Goal: Task Accomplishment & Management: Use online tool/utility

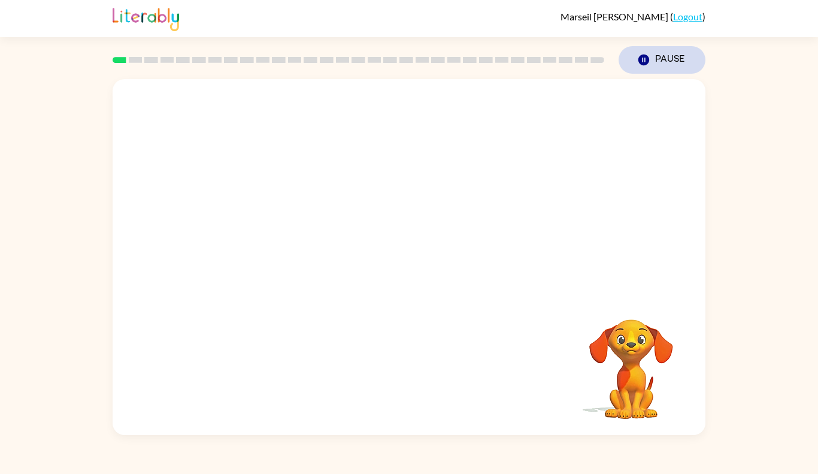
click at [644, 48] on button "Pause Pause" at bounding box center [662, 60] width 87 height 28
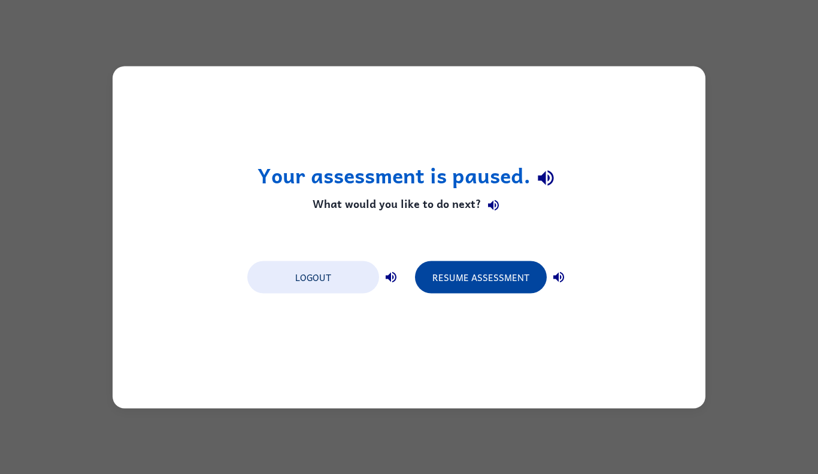
click at [459, 289] on button "Resume Assessment" at bounding box center [481, 277] width 132 height 32
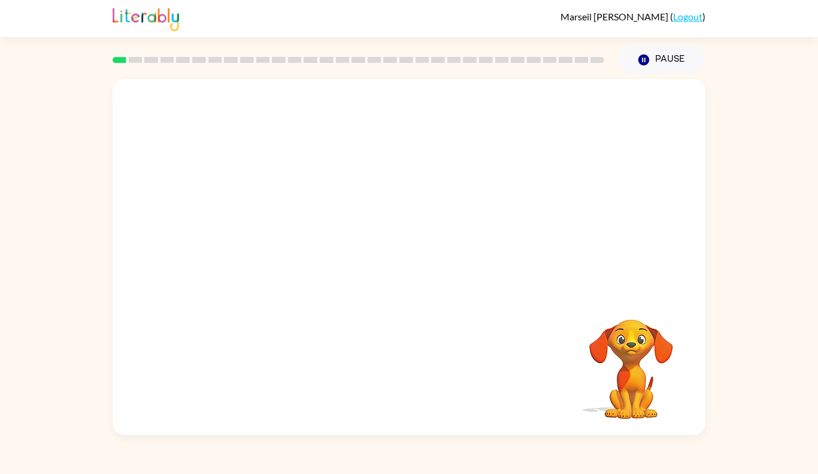
click at [370, 200] on video "Your browser must support playing .mp4 files to use Literably. Please try using…" at bounding box center [409, 186] width 593 height 215
click at [380, 251] on button "button" at bounding box center [409, 263] width 77 height 44
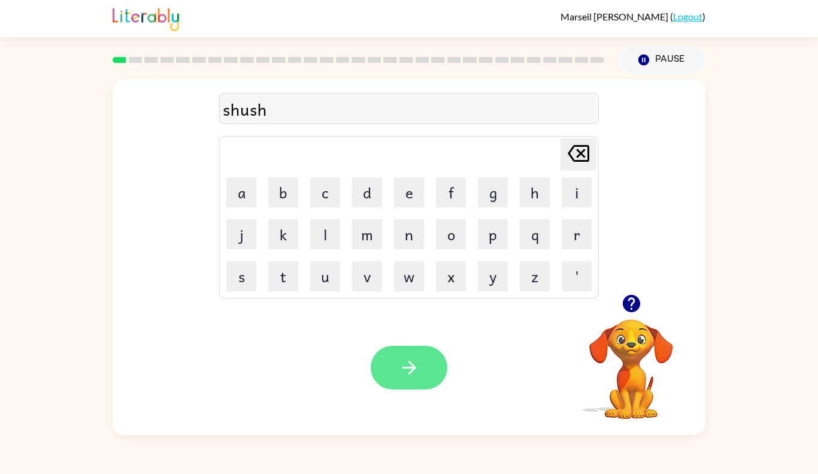
click at [414, 374] on icon "button" at bounding box center [409, 367] width 21 height 21
click at [391, 370] on button "button" at bounding box center [409, 368] width 77 height 44
click at [388, 375] on button "button" at bounding box center [409, 368] width 77 height 44
click at [410, 373] on icon "button" at bounding box center [409, 367] width 21 height 21
click at [426, 387] on button "button" at bounding box center [409, 368] width 77 height 44
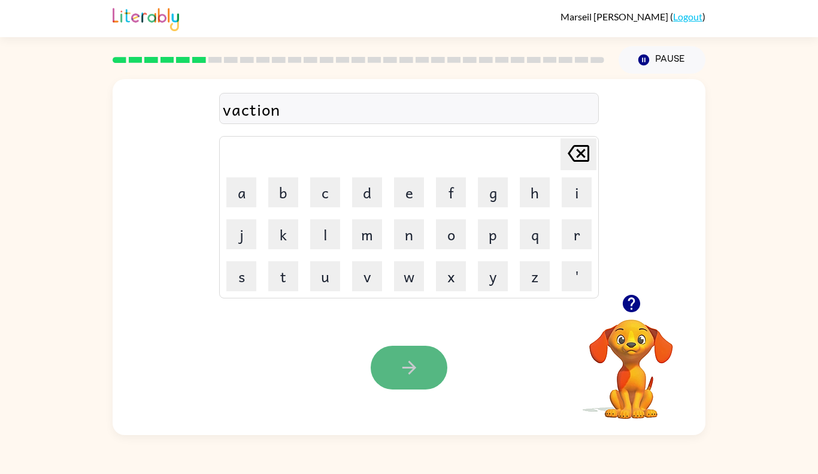
click at [419, 371] on button "button" at bounding box center [409, 368] width 77 height 44
click at [398, 355] on button "button" at bounding box center [409, 368] width 77 height 44
click at [407, 367] on icon "button" at bounding box center [409, 368] width 14 height 14
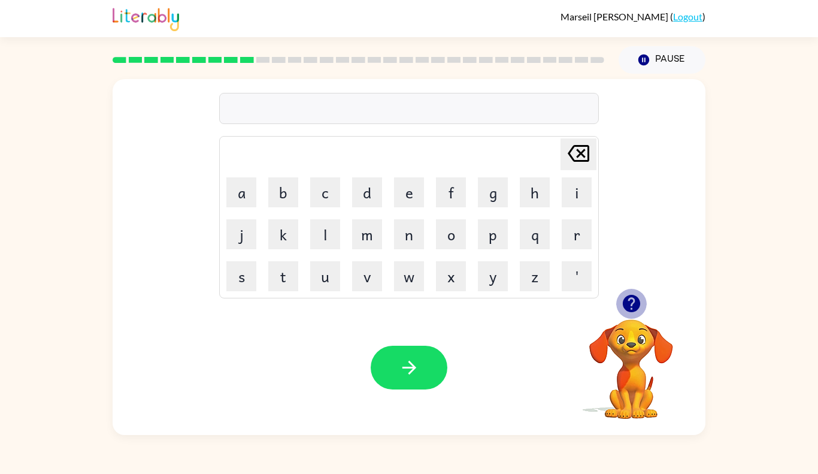
click at [628, 299] on icon "button" at bounding box center [631, 303] width 21 height 21
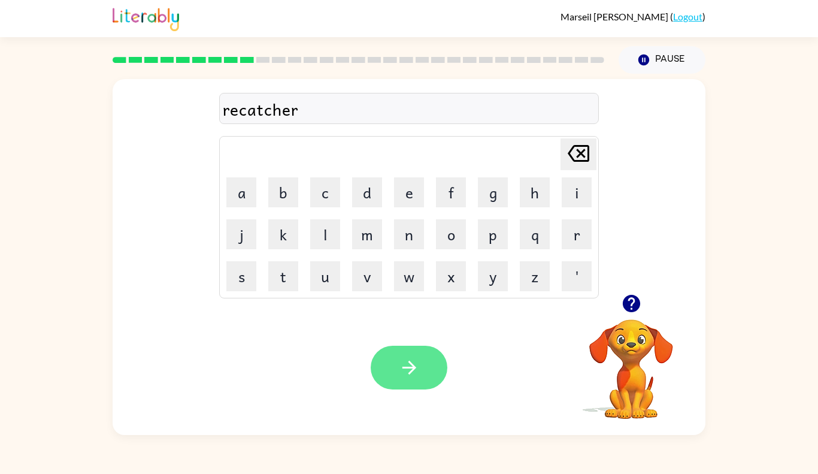
click at [419, 363] on icon "button" at bounding box center [409, 367] width 21 height 21
click at [425, 378] on button "button" at bounding box center [409, 368] width 77 height 44
click at [382, 363] on button "button" at bounding box center [409, 368] width 77 height 44
click at [423, 375] on button "button" at bounding box center [409, 368] width 77 height 44
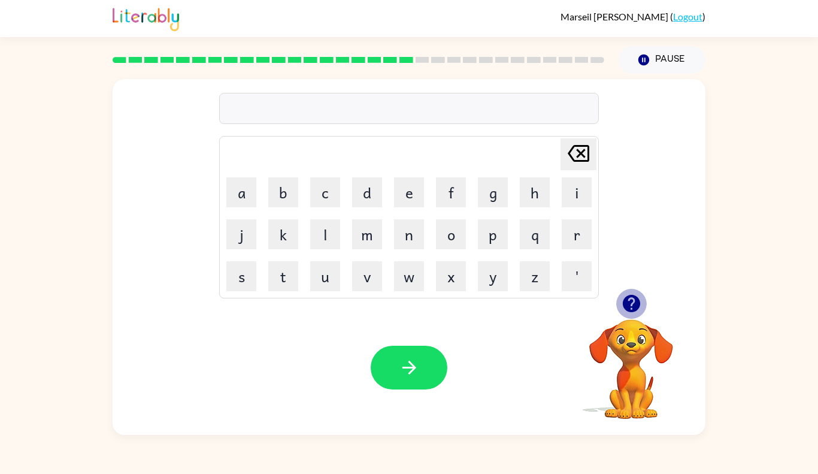
click at [630, 302] on icon "button" at bounding box center [630, 303] width 17 height 17
click at [635, 308] on icon "button" at bounding box center [630, 303] width 17 height 17
click at [632, 303] on icon "button" at bounding box center [631, 303] width 21 height 21
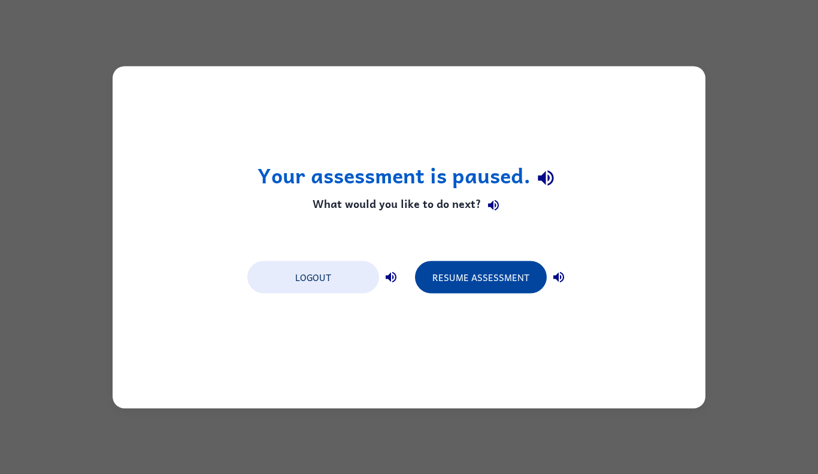
click at [465, 262] on button "Resume Assessment" at bounding box center [481, 277] width 132 height 32
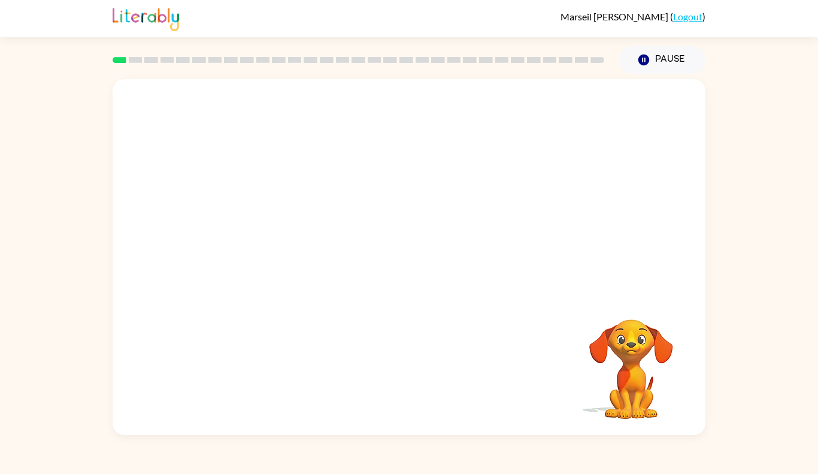
click at [259, 241] on video "Your browser must support playing .mp4 files to use Literably. Please try using…" at bounding box center [409, 186] width 593 height 215
click at [260, 241] on video "Your browser must support playing .mp4 files to use Literably. Please try using…" at bounding box center [409, 186] width 593 height 215
click at [259, 237] on video "Your browser must support playing .mp4 files to use Literably. Please try using…" at bounding box center [409, 186] width 593 height 215
click at [259, 234] on video "Your browser must support playing .mp4 files to use Literably. Please try using…" at bounding box center [409, 186] width 593 height 215
click at [244, 239] on video "Your browser must support playing .mp4 files to use Literably. Please try using…" at bounding box center [409, 186] width 593 height 215
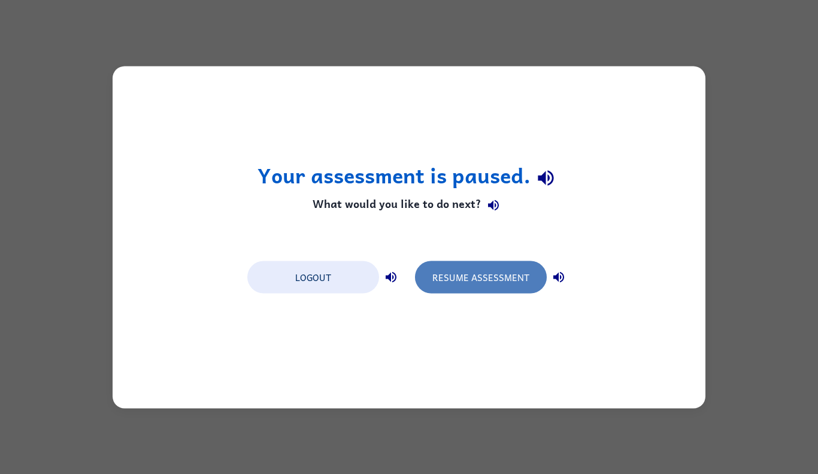
click at [465, 283] on button "Resume Assessment" at bounding box center [481, 277] width 132 height 32
click at [438, 285] on button "Resume Assessment" at bounding box center [481, 277] width 132 height 32
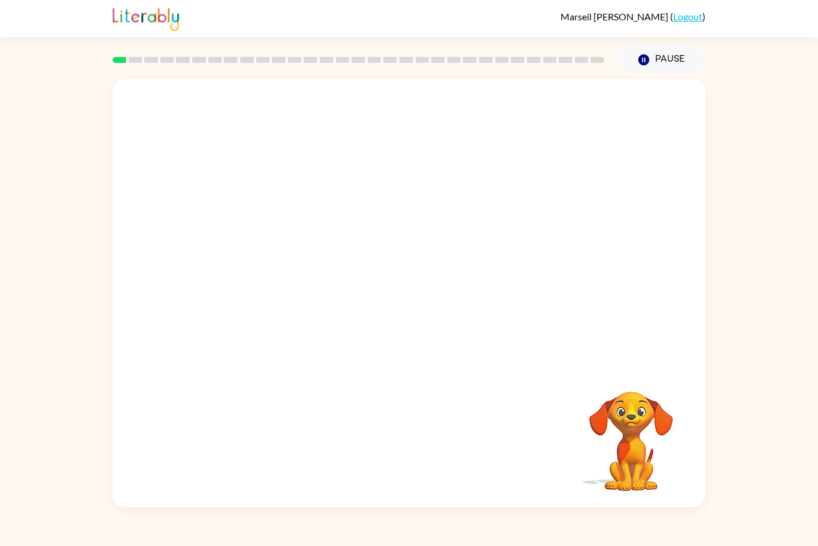
click at [197, 290] on video "Your browser must support playing .mp4 files to use Literably. Please try using…" at bounding box center [409, 222] width 593 height 287
click at [395, 305] on button "button" at bounding box center [409, 299] width 77 height 44
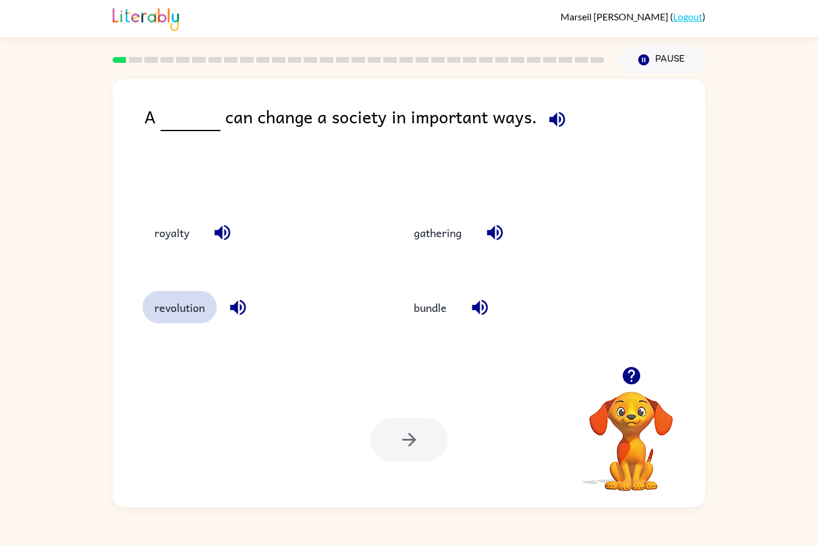
click at [164, 308] on button "revolution" at bounding box center [180, 307] width 74 height 32
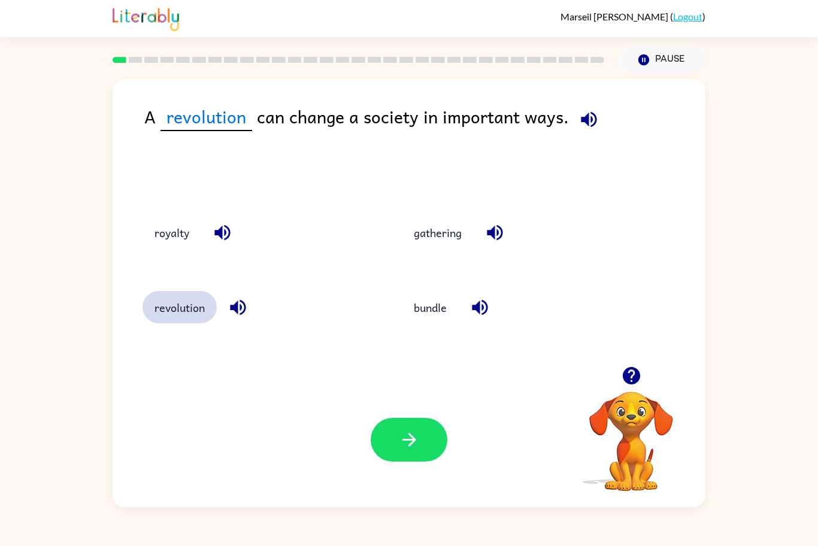
click at [162, 321] on button "revolution" at bounding box center [180, 307] width 74 height 32
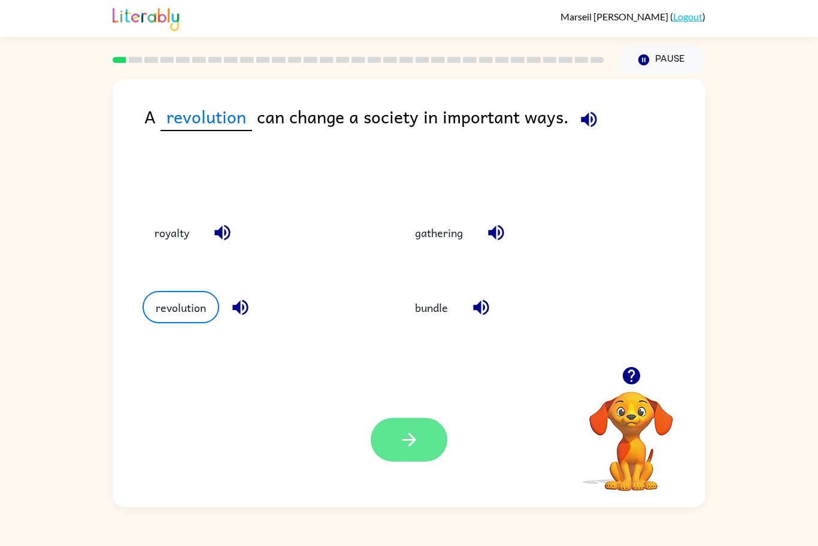
click at [386, 446] on button "button" at bounding box center [409, 440] width 77 height 44
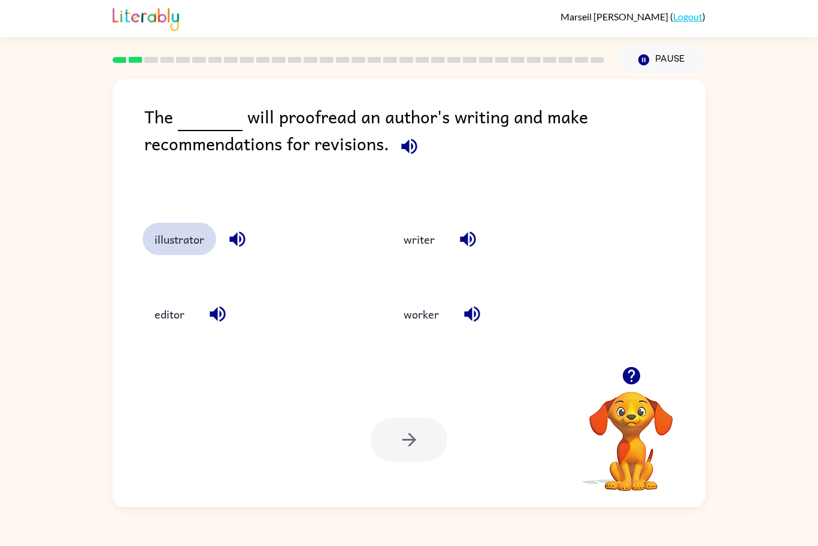
click at [167, 255] on button "illustrator" at bounding box center [180, 239] width 74 height 32
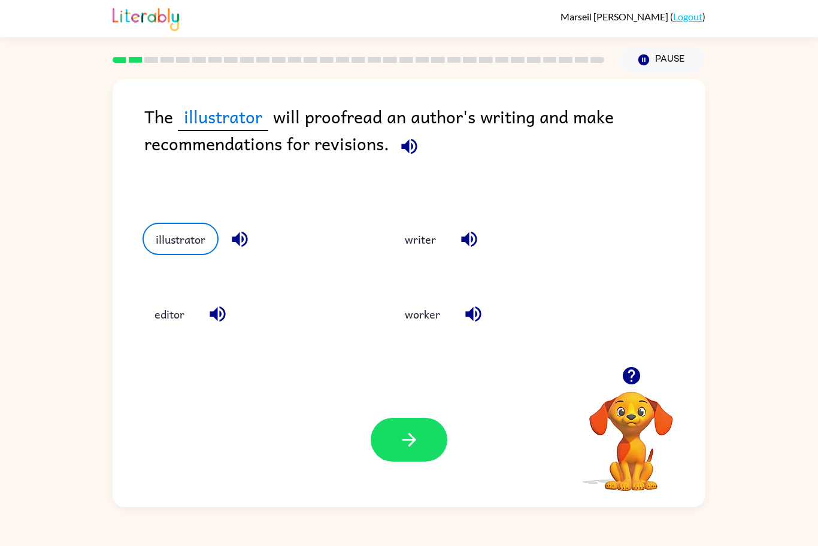
click at [380, 459] on div at bounding box center [409, 440] width 77 height 44
click at [411, 252] on button "writer" at bounding box center [420, 239] width 55 height 32
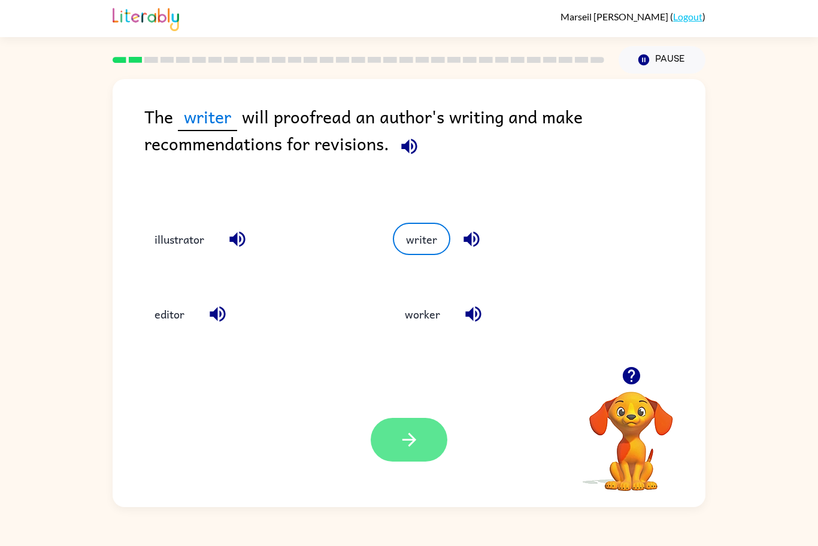
click at [389, 444] on button "button" at bounding box center [409, 440] width 77 height 44
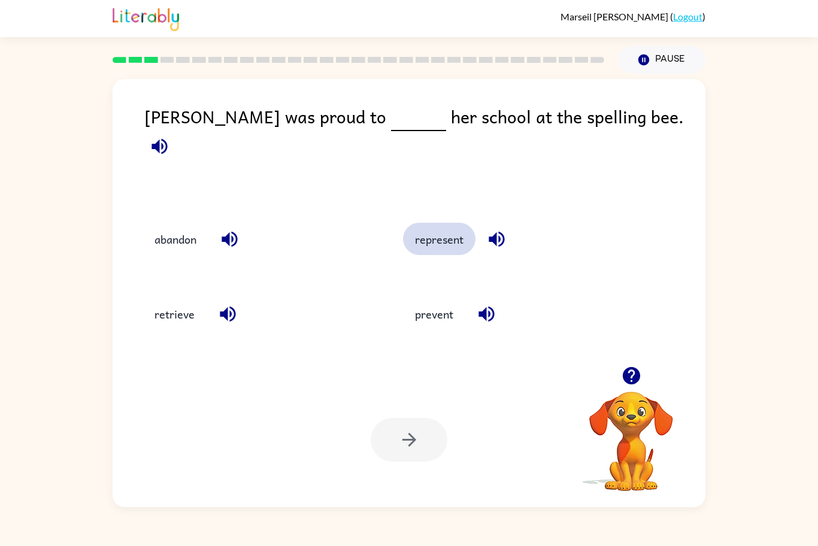
click at [419, 223] on button "represent" at bounding box center [439, 239] width 72 height 32
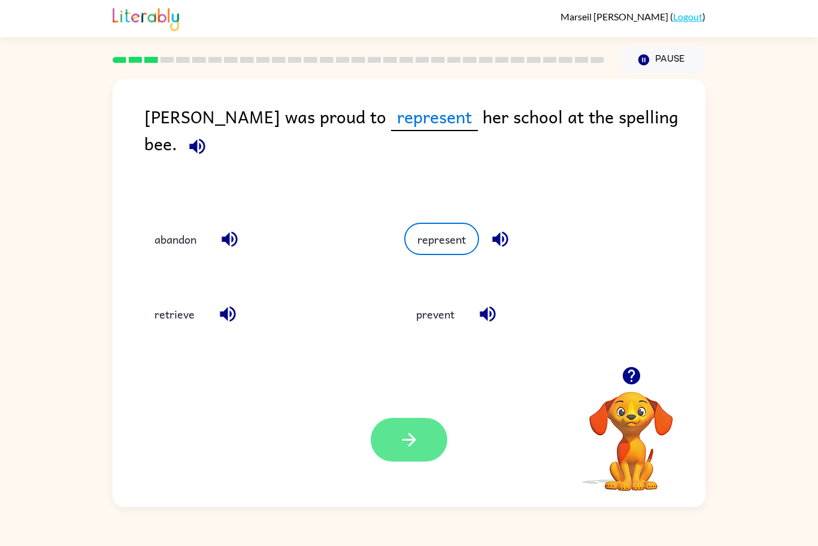
click at [397, 442] on button "button" at bounding box center [409, 440] width 77 height 44
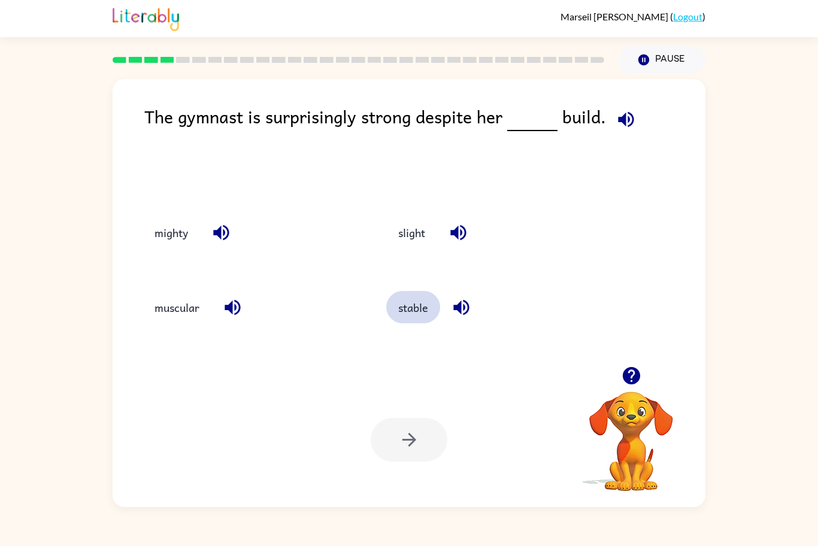
click at [398, 314] on button "stable" at bounding box center [413, 307] width 54 height 32
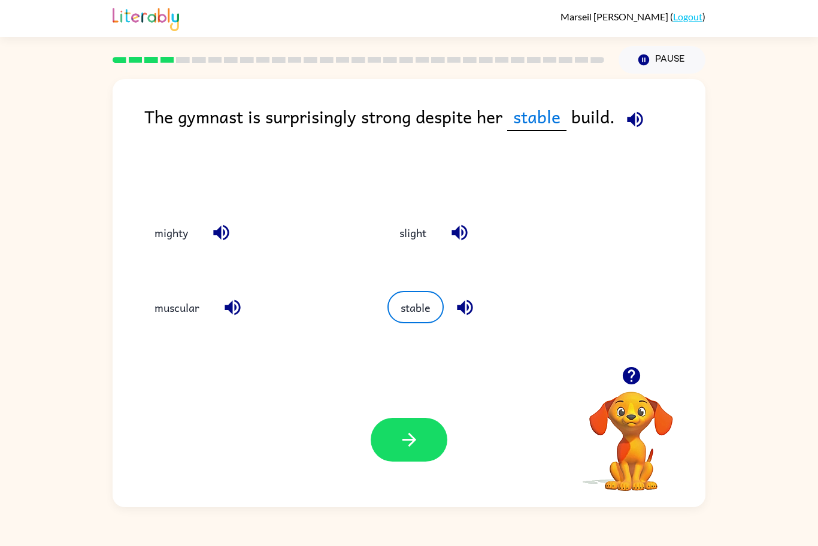
click at [407, 267] on div "slight" at bounding box center [487, 230] width 245 height 75
click at [391, 240] on button "slight" at bounding box center [413, 232] width 51 height 32
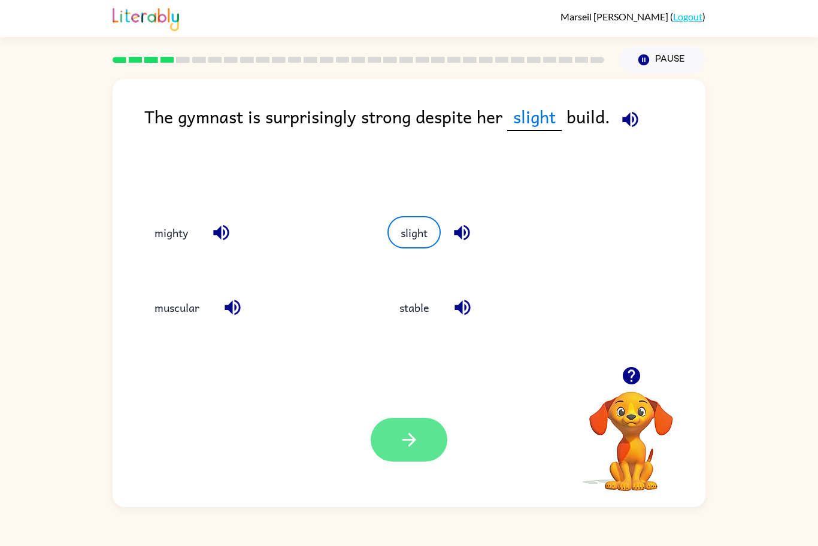
click at [407, 435] on icon "button" at bounding box center [409, 439] width 21 height 21
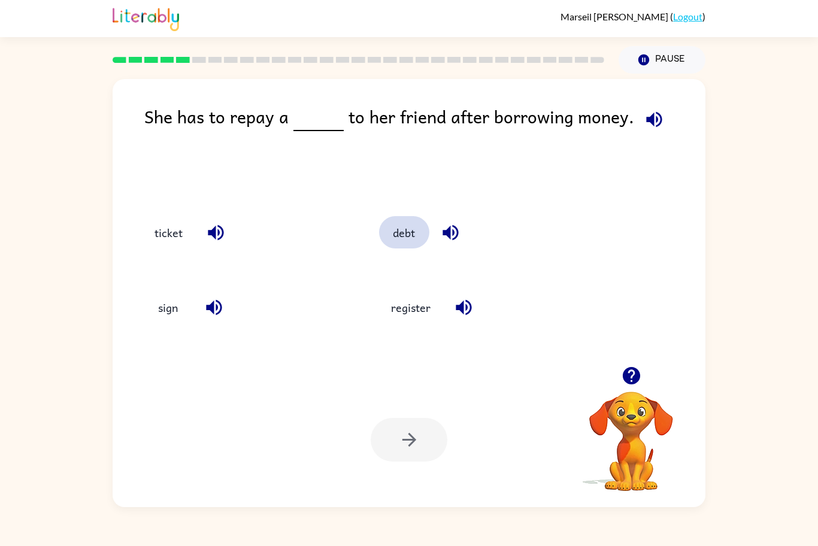
click at [407, 232] on button "debt" at bounding box center [404, 232] width 50 height 32
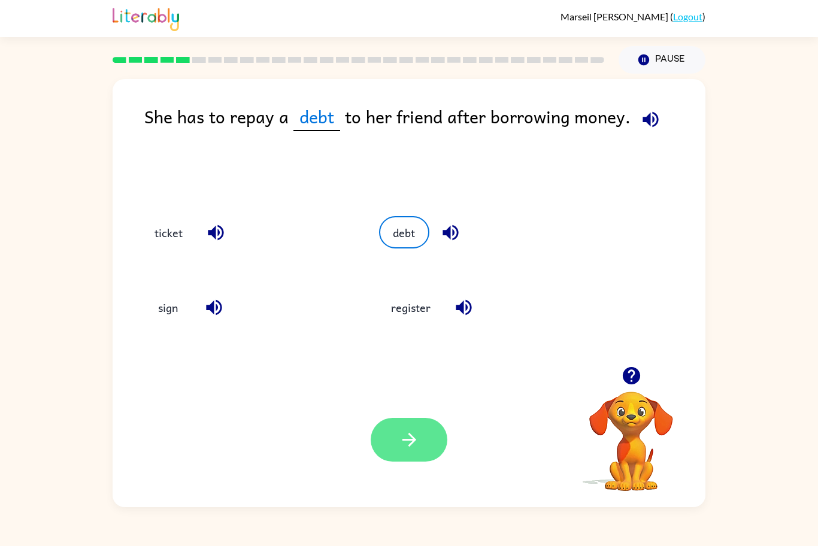
click at [409, 453] on button "button" at bounding box center [409, 440] width 77 height 44
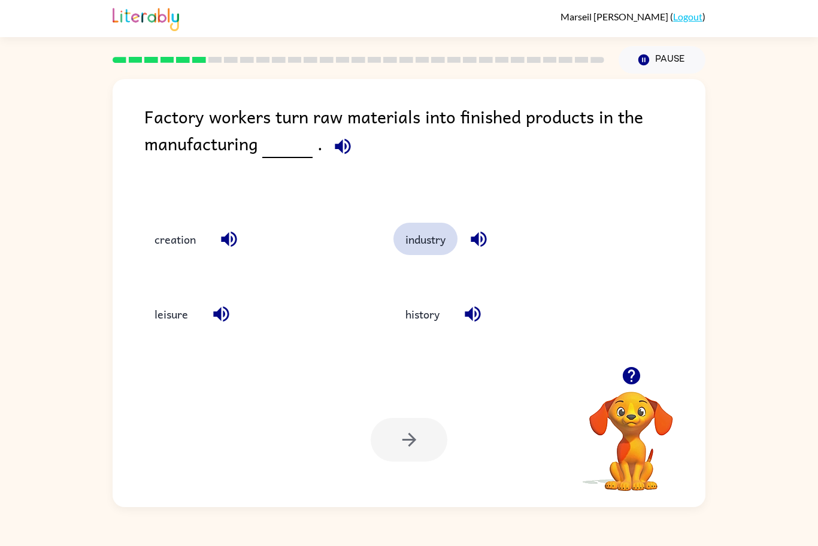
click at [413, 234] on button "industry" at bounding box center [425, 239] width 64 height 32
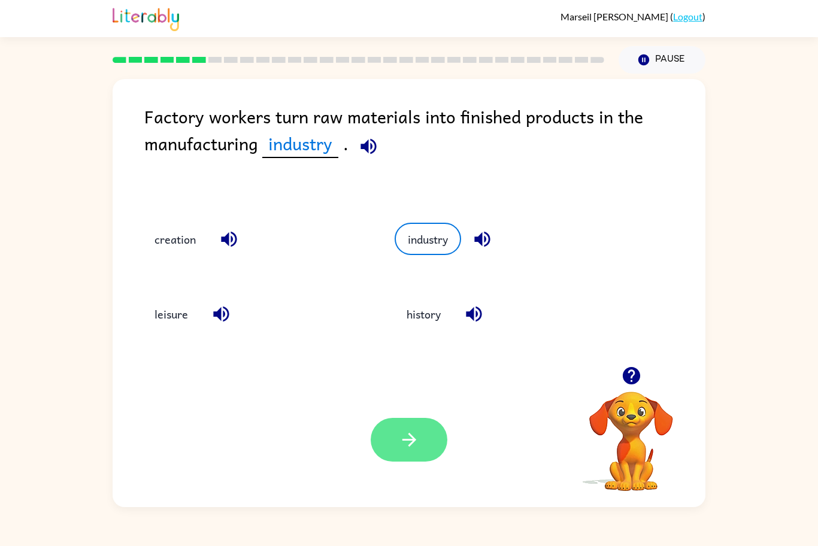
click at [377, 438] on button "button" at bounding box center [409, 440] width 77 height 44
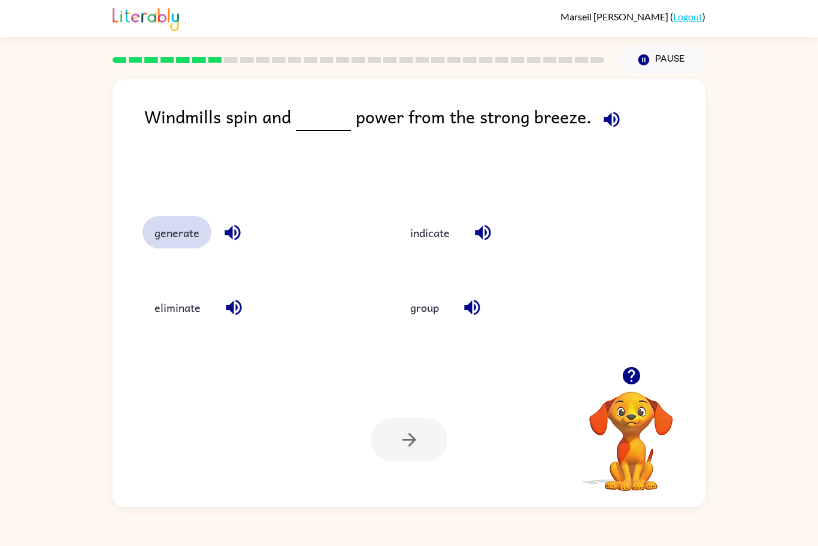
click at [183, 237] on button "generate" at bounding box center [177, 232] width 69 height 32
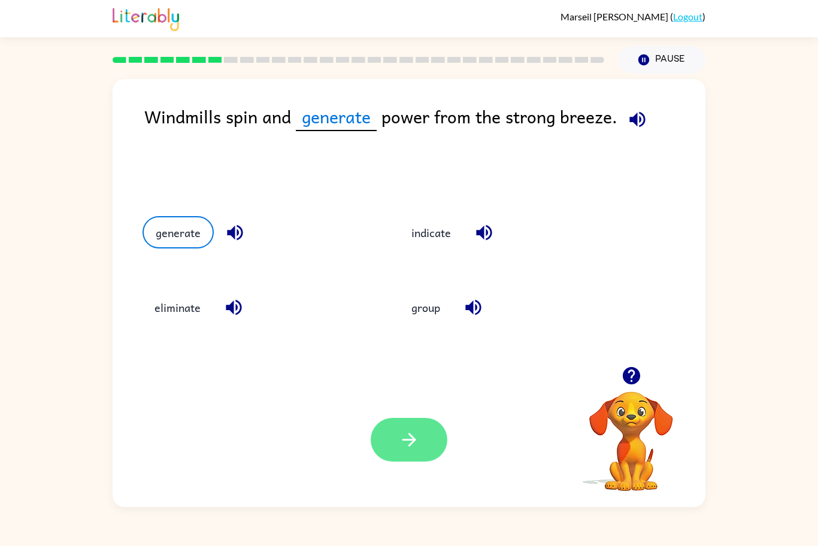
click at [404, 458] on button "button" at bounding box center [409, 440] width 77 height 44
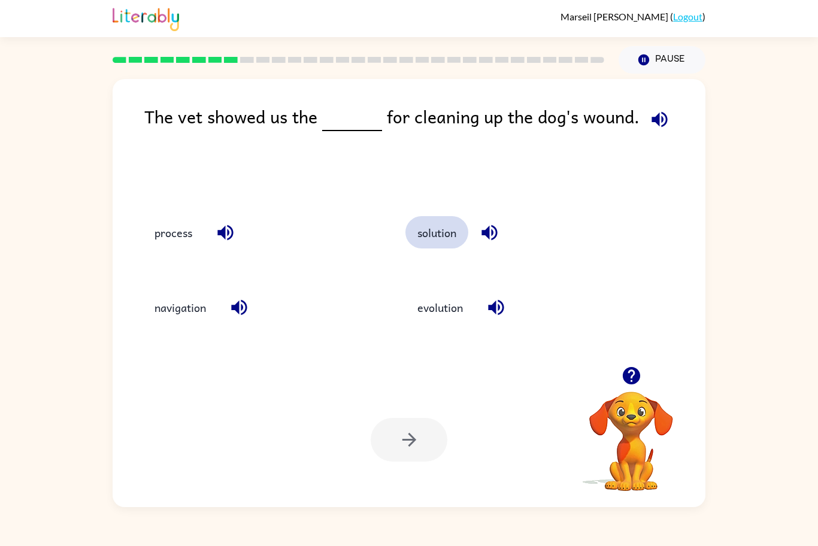
click at [431, 235] on button "solution" at bounding box center [436, 232] width 63 height 32
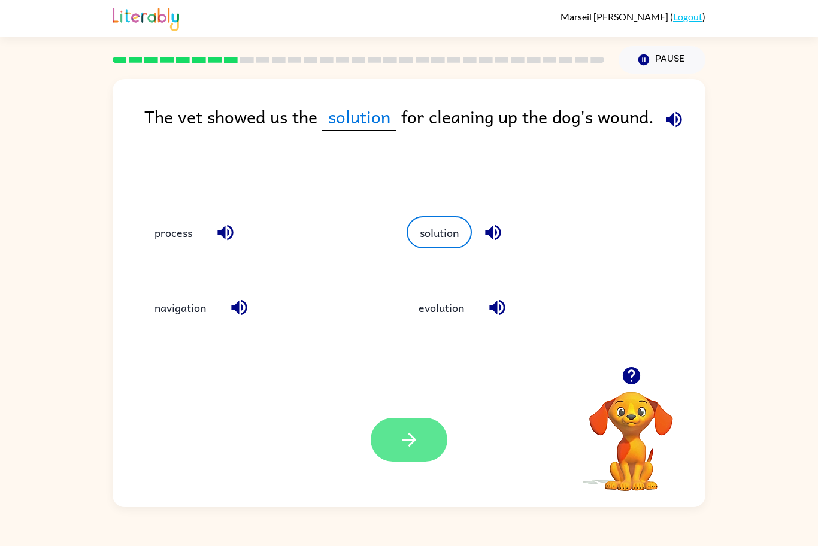
click at [402, 434] on icon "button" at bounding box center [409, 439] width 21 height 21
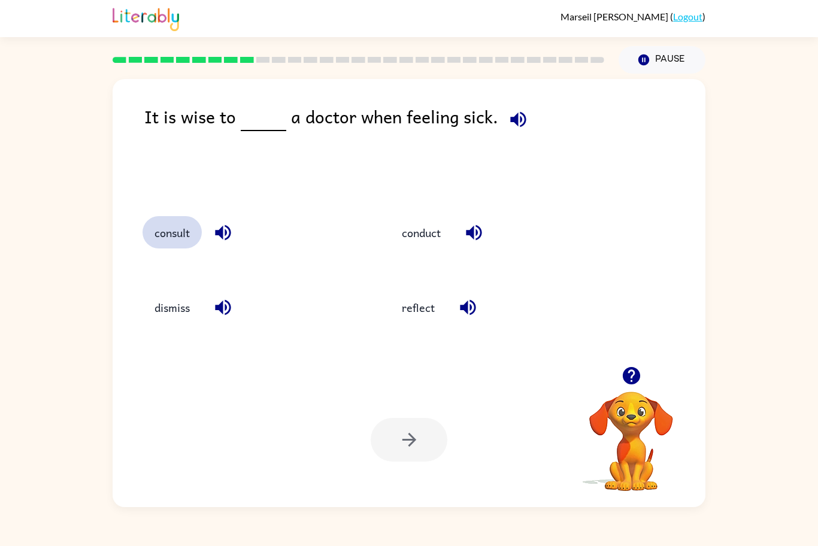
click at [153, 234] on button "consult" at bounding box center [172, 232] width 59 height 32
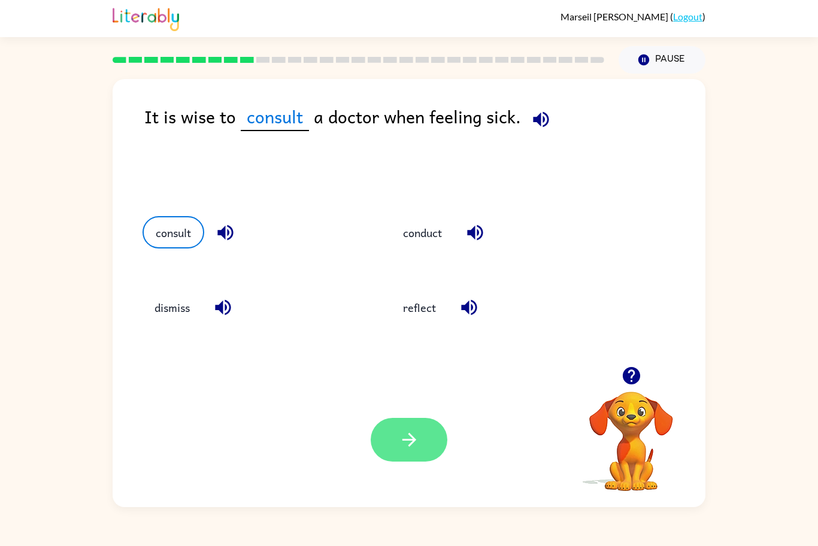
click at [390, 432] on button "button" at bounding box center [409, 440] width 77 height 44
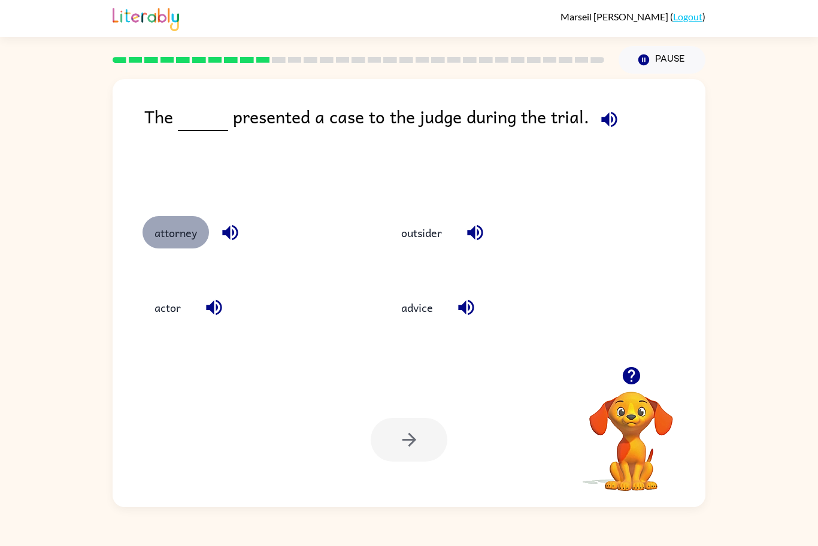
click at [167, 231] on button "attorney" at bounding box center [176, 232] width 66 height 32
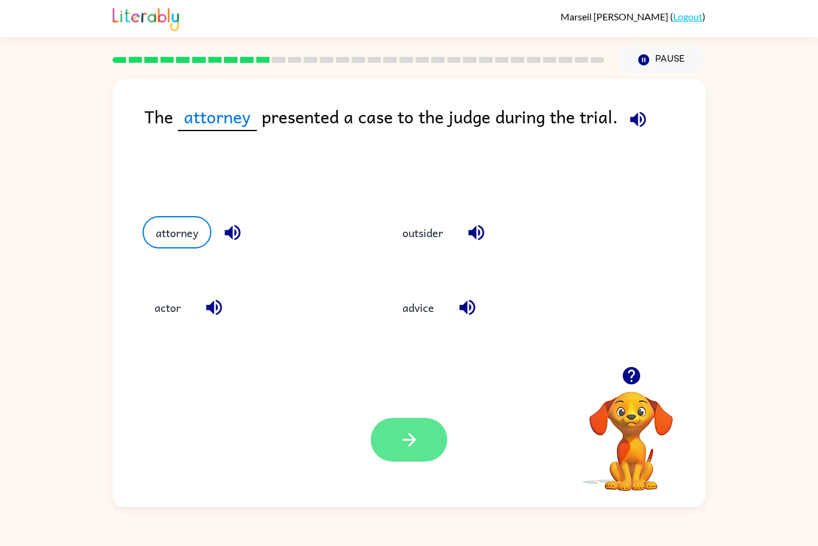
click at [437, 441] on button "button" at bounding box center [409, 440] width 77 height 44
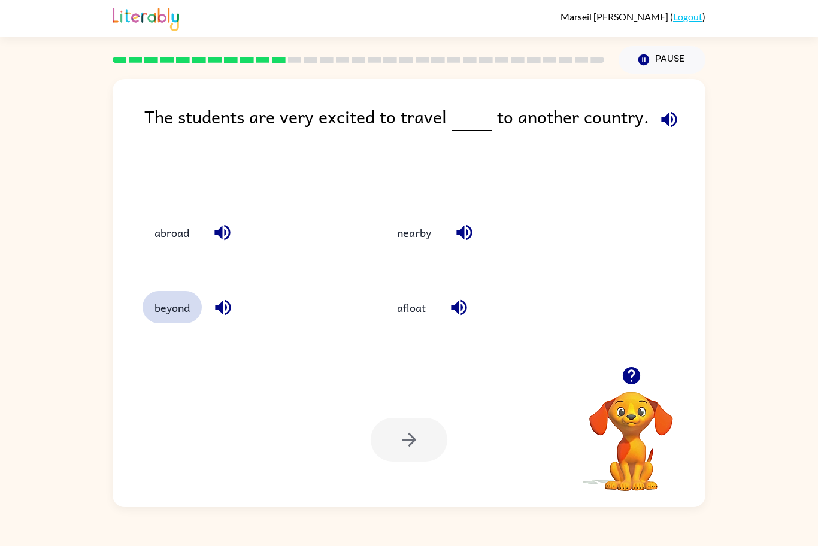
click at [160, 317] on button "beyond" at bounding box center [172, 307] width 59 height 32
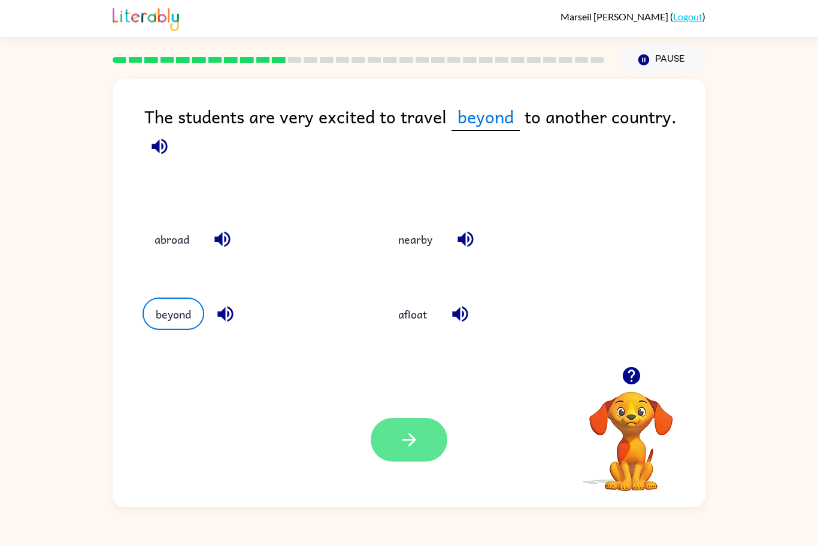
click at [405, 456] on button "button" at bounding box center [409, 440] width 77 height 44
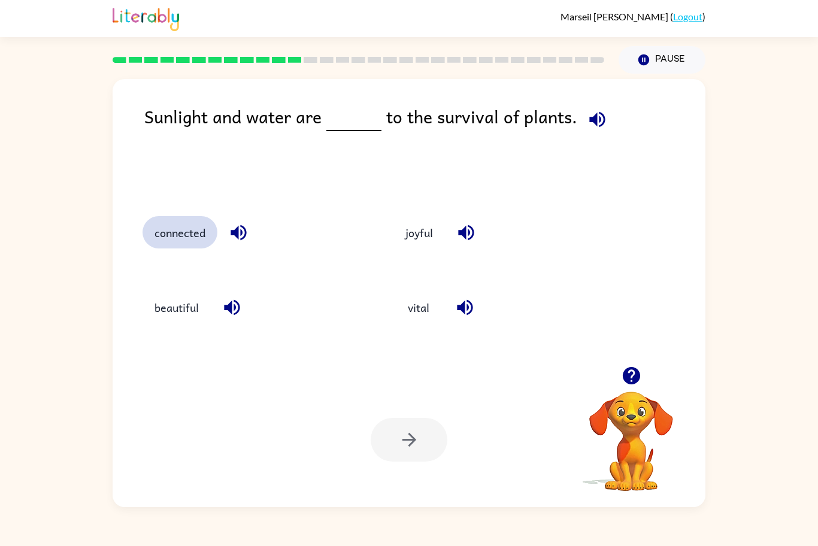
click at [165, 249] on button "connected" at bounding box center [180, 232] width 75 height 32
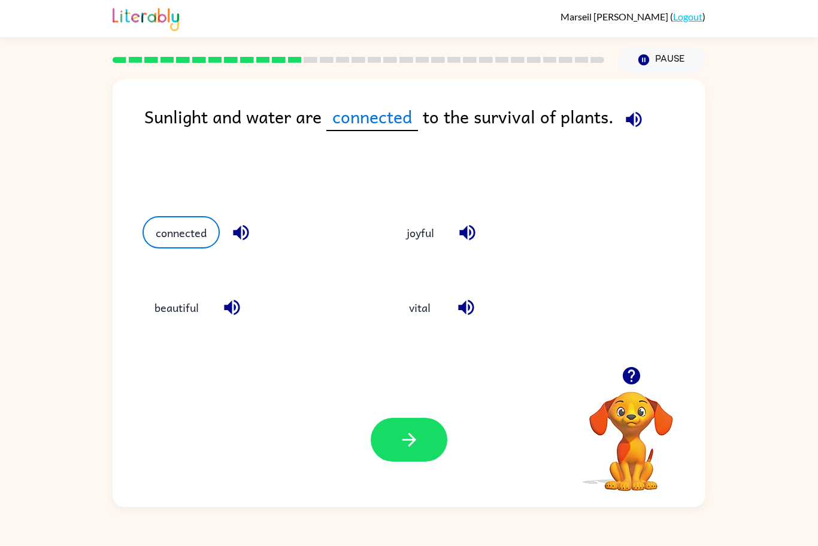
click at [388, 462] on div at bounding box center [409, 440] width 77 height 44
click at [435, 440] on button "button" at bounding box center [409, 440] width 77 height 44
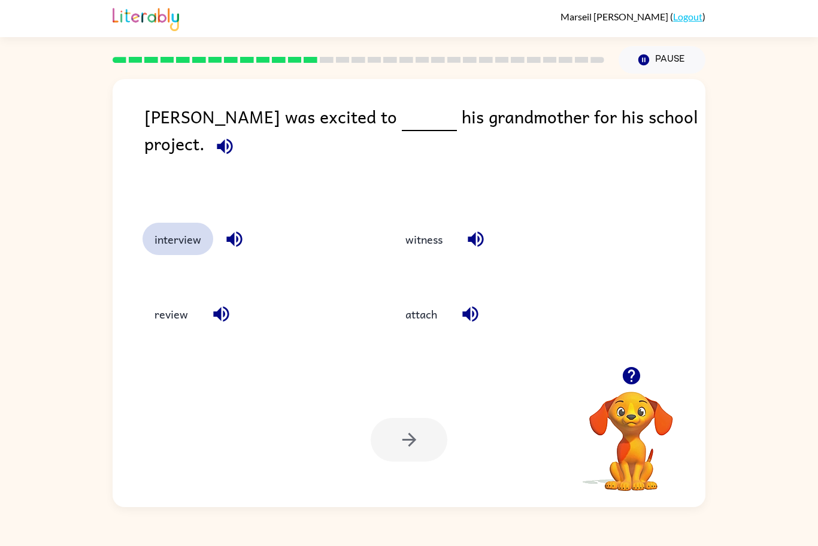
click at [177, 232] on button "interview" at bounding box center [178, 239] width 71 height 32
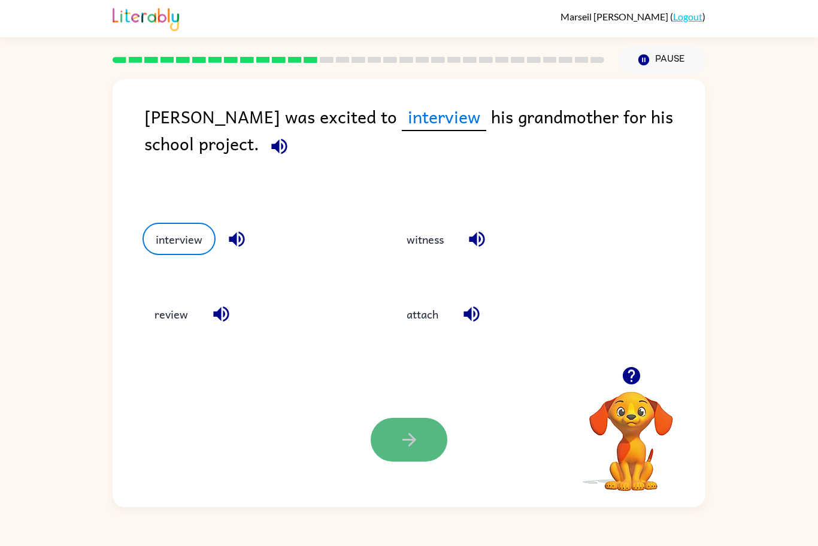
click at [411, 455] on button "button" at bounding box center [409, 440] width 77 height 44
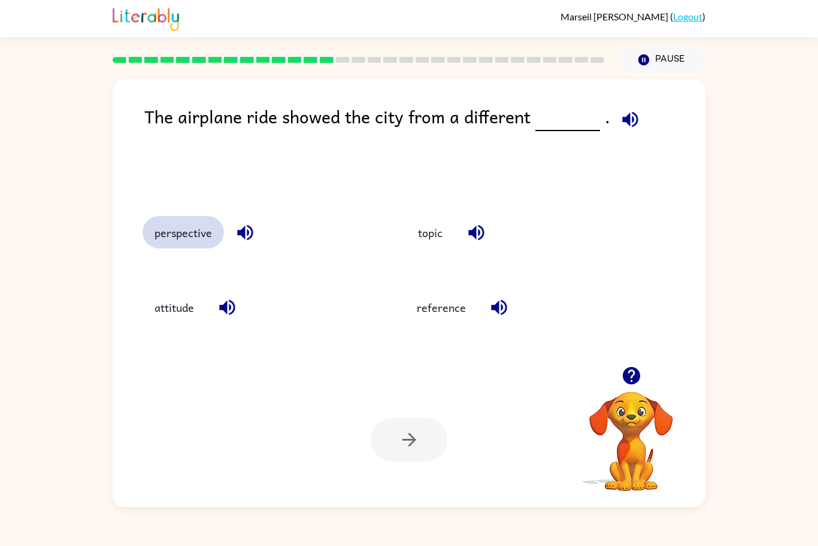
click at [195, 247] on button "perspective" at bounding box center [183, 232] width 81 height 32
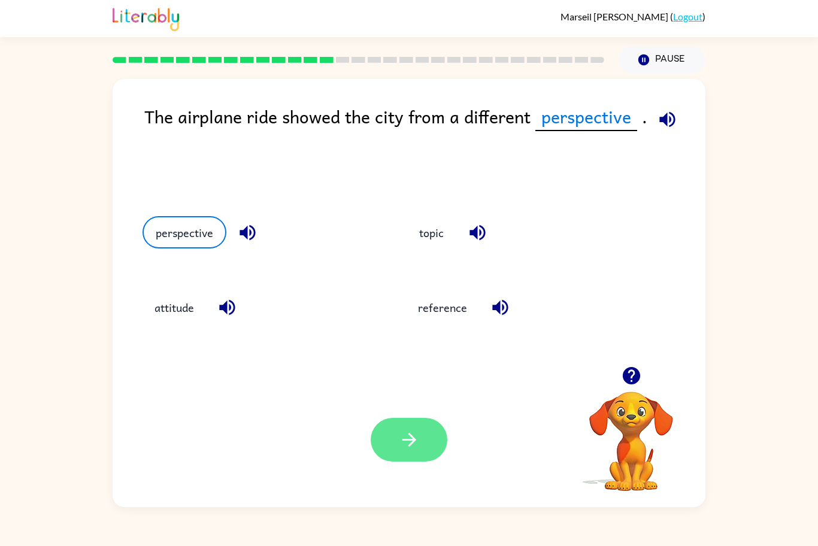
click at [385, 437] on button "button" at bounding box center [409, 440] width 77 height 44
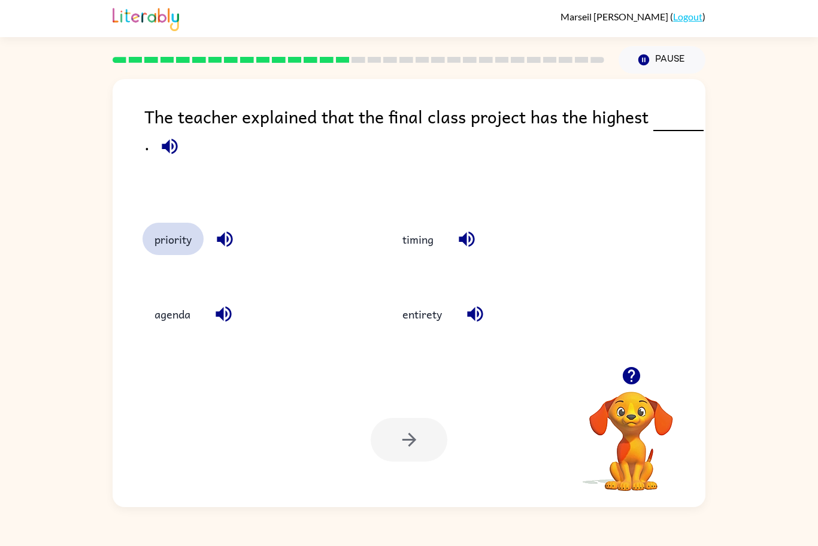
click at [164, 252] on button "priority" at bounding box center [173, 239] width 61 height 32
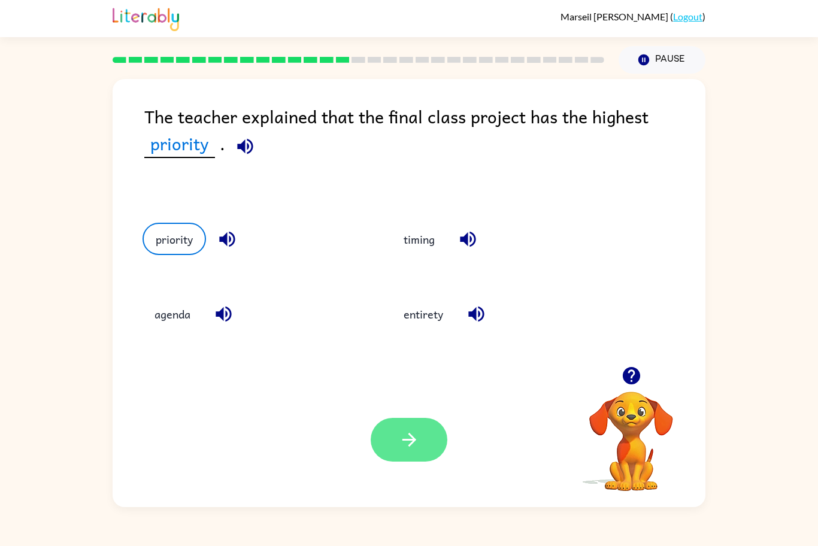
click at [384, 449] on button "button" at bounding box center [409, 440] width 77 height 44
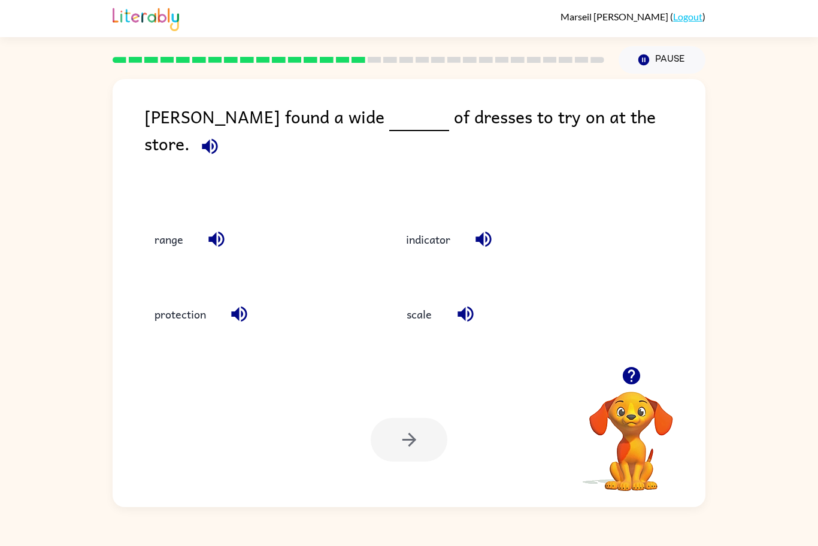
click at [163, 280] on div "protection" at bounding box center [246, 312] width 252 height 75
click at [156, 238] on button "range" at bounding box center [169, 239] width 53 height 32
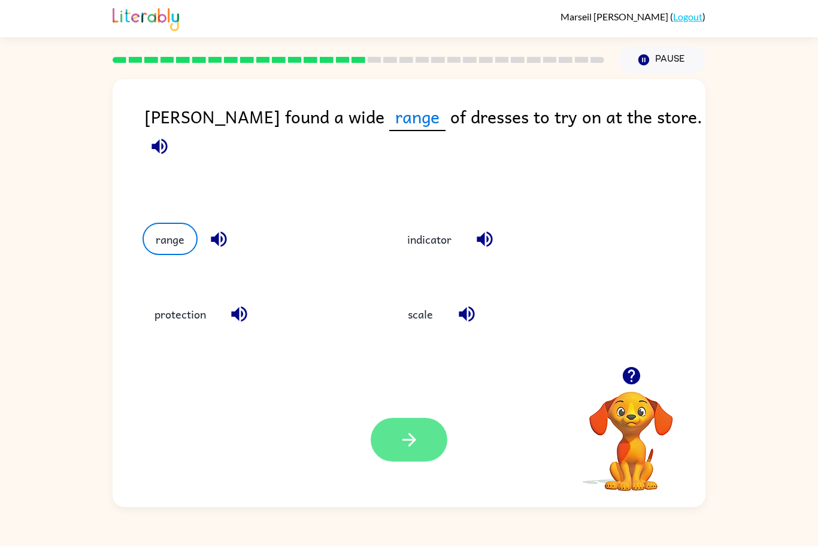
click at [396, 435] on button "button" at bounding box center [409, 440] width 77 height 44
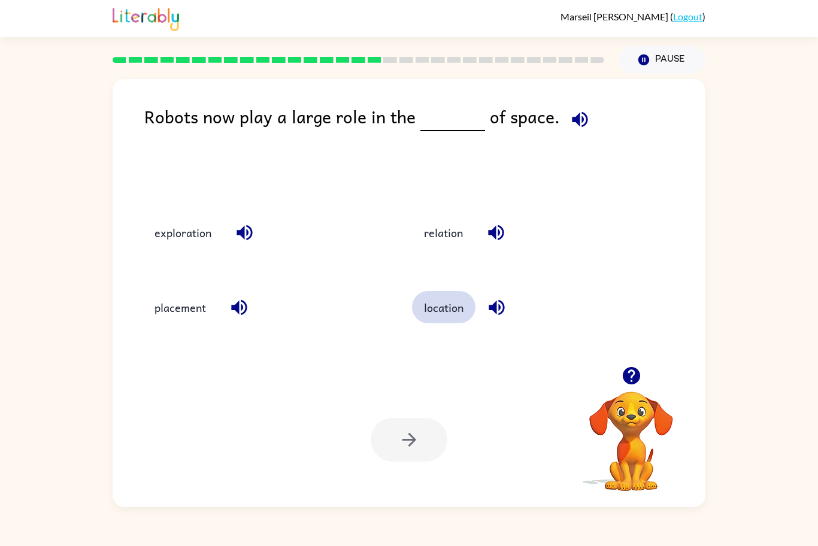
click at [435, 320] on button "location" at bounding box center [443, 307] width 63 height 32
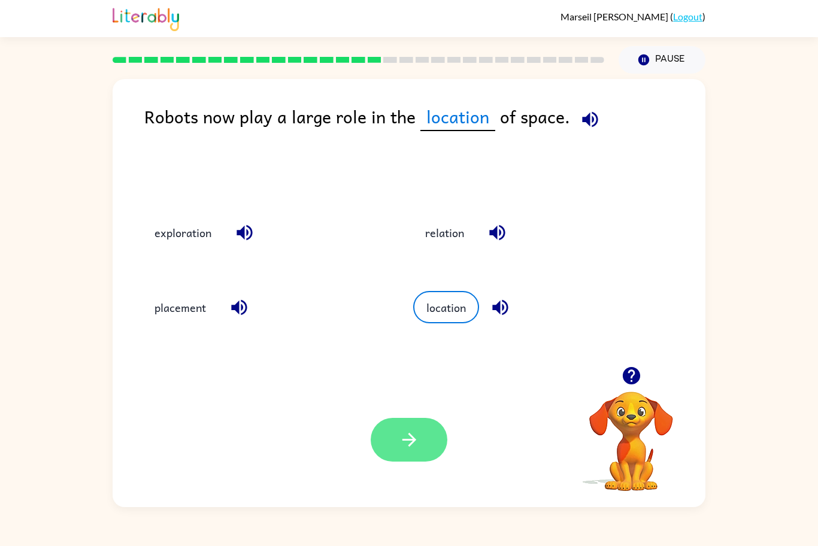
click at [392, 454] on button "button" at bounding box center [409, 440] width 77 height 44
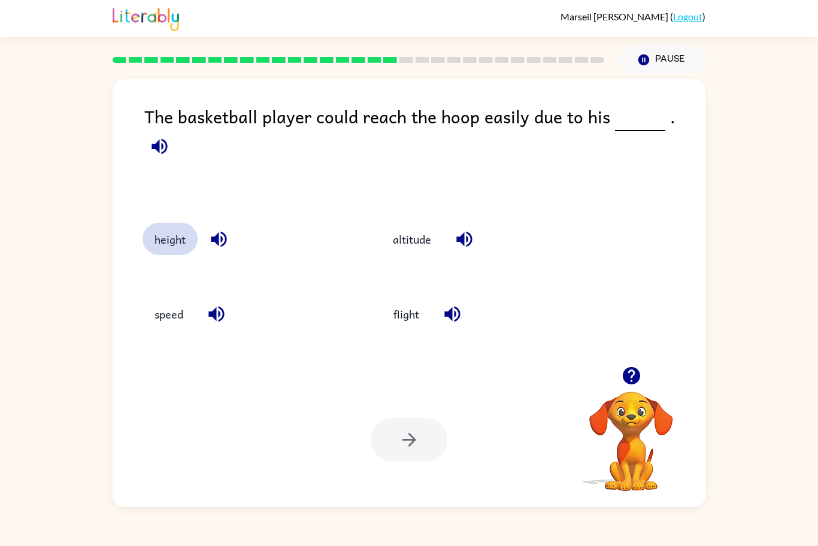
click at [180, 241] on button "height" at bounding box center [170, 239] width 55 height 32
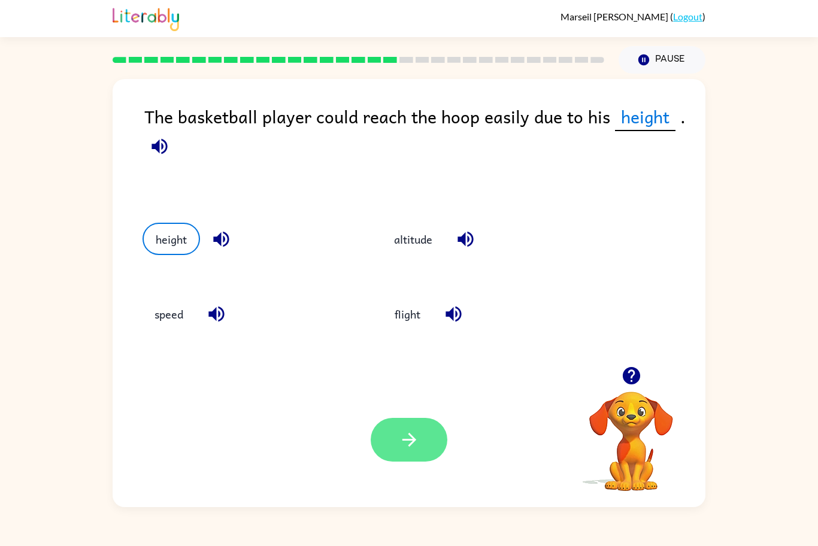
click at [423, 456] on button "button" at bounding box center [409, 440] width 77 height 44
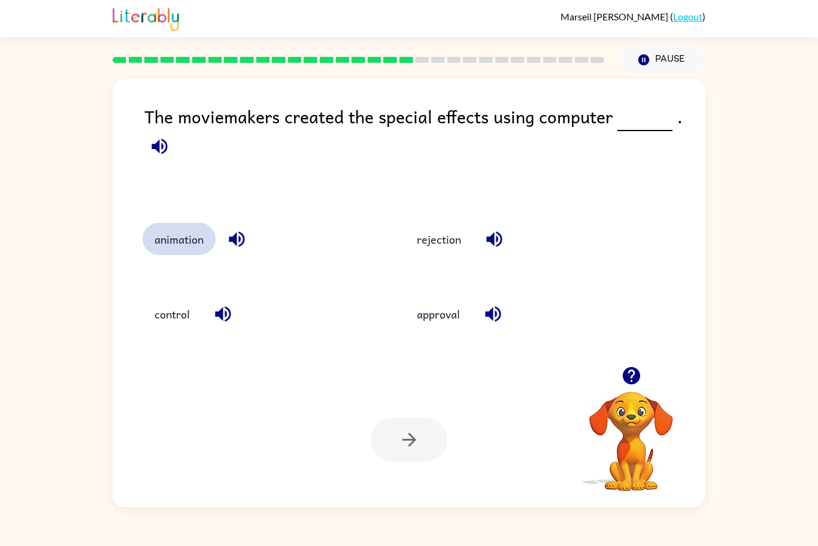
click at [181, 252] on button "animation" at bounding box center [179, 239] width 73 height 32
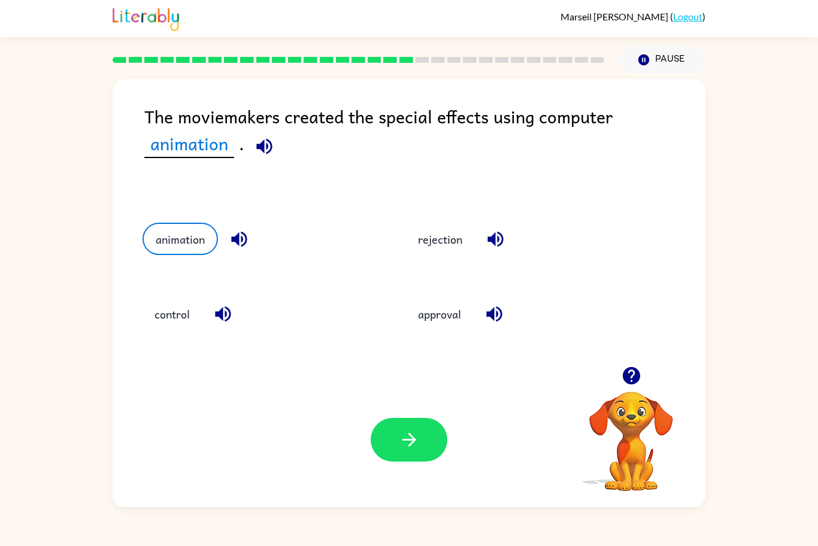
click at [149, 329] on div "control" at bounding box center [261, 314] width 236 height 32
click at [162, 325] on button "control" at bounding box center [172, 314] width 59 height 32
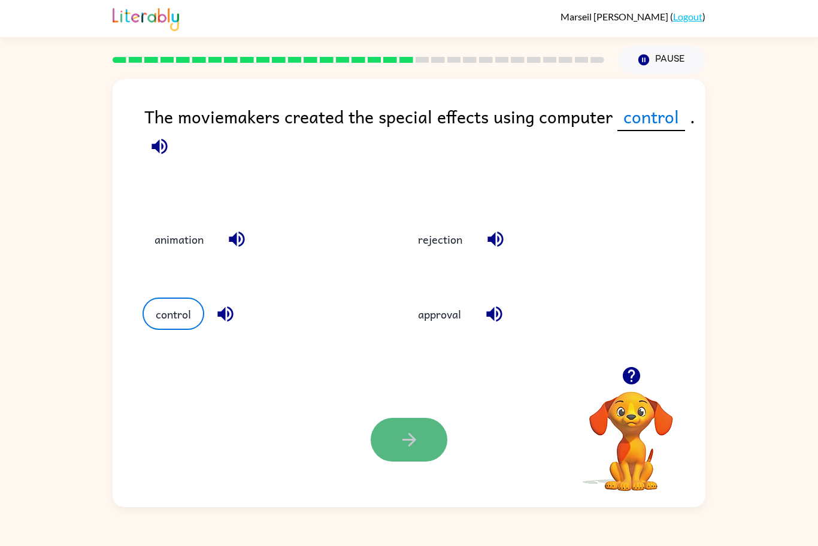
click at [382, 438] on button "button" at bounding box center [409, 440] width 77 height 44
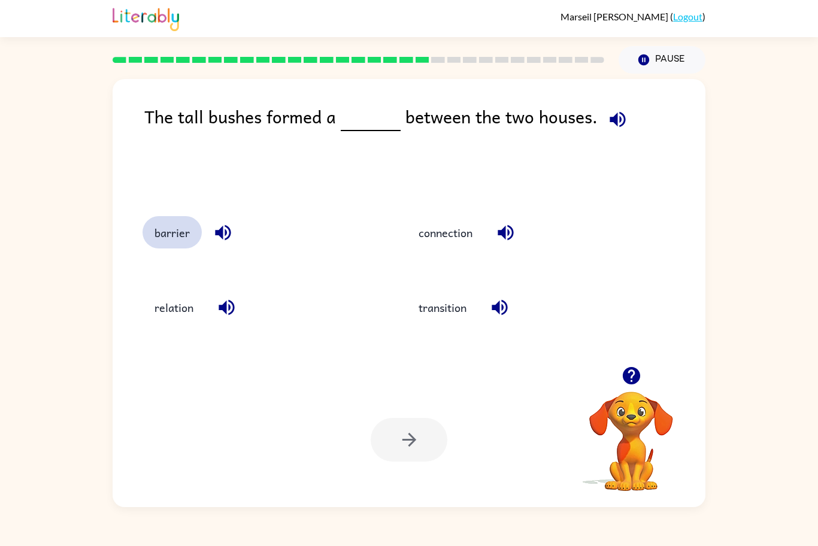
click at [155, 245] on button "barrier" at bounding box center [172, 232] width 59 height 32
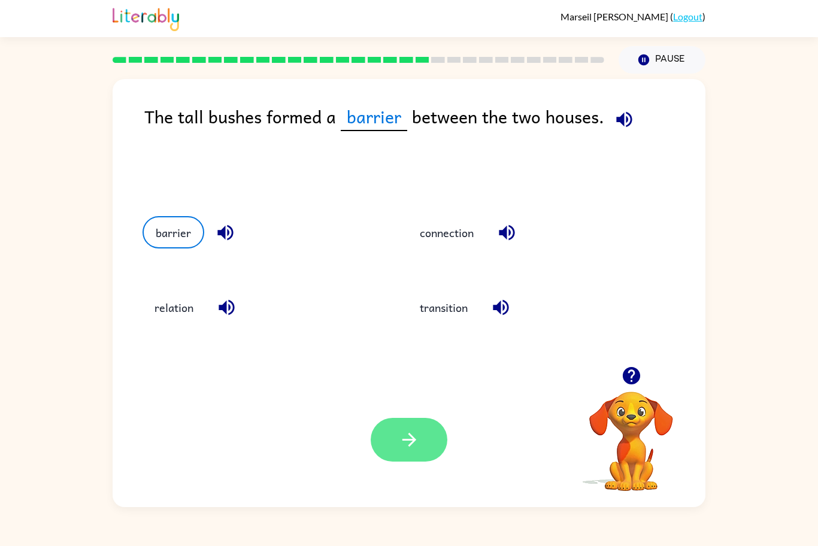
click at [376, 437] on button "button" at bounding box center [409, 440] width 77 height 44
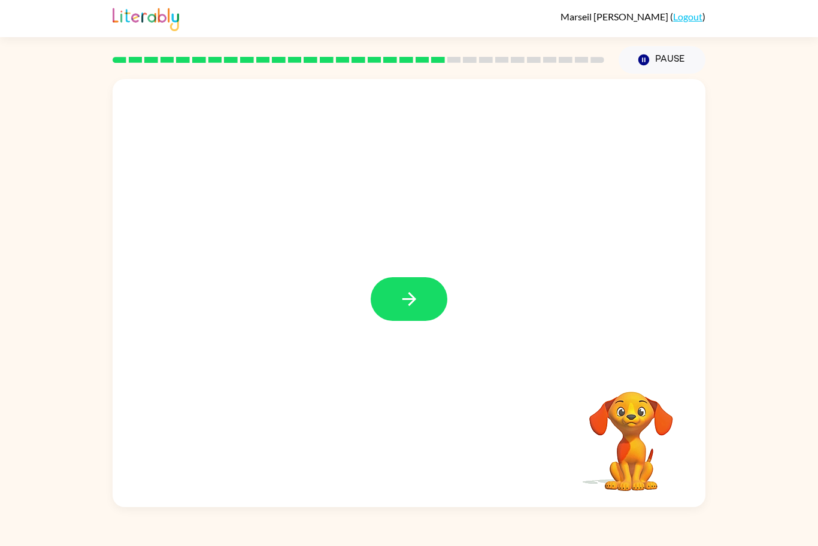
click at [371, 309] on div at bounding box center [409, 299] width 77 height 44
click at [404, 315] on button "button" at bounding box center [409, 299] width 77 height 44
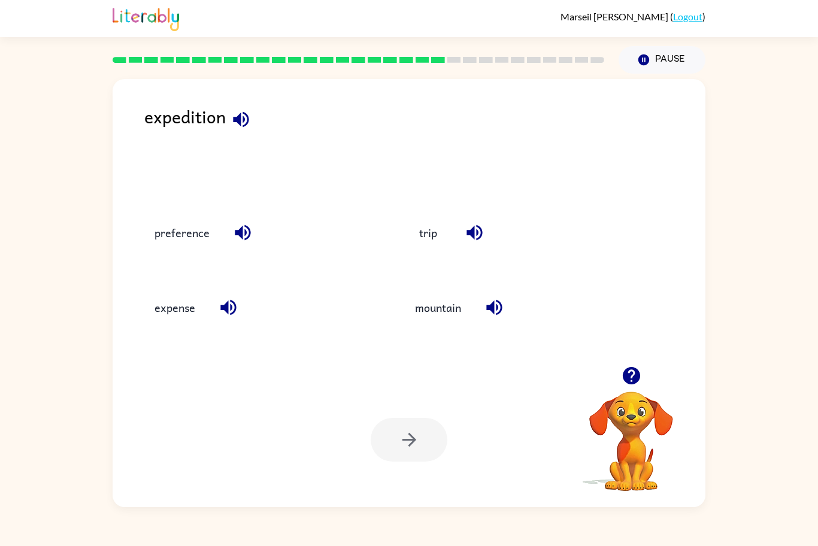
click at [238, 124] on icon "button" at bounding box center [241, 119] width 21 height 21
click at [631, 387] on button "button" at bounding box center [631, 376] width 31 height 31
click at [248, 229] on icon "button" at bounding box center [243, 233] width 16 height 16
click at [184, 247] on button "preference" at bounding box center [182, 232] width 79 height 32
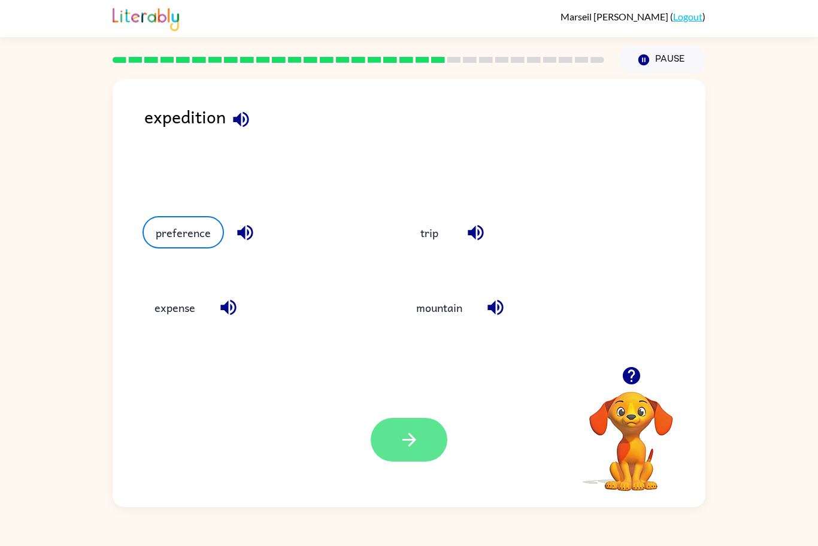
click at [421, 452] on button "button" at bounding box center [409, 440] width 77 height 44
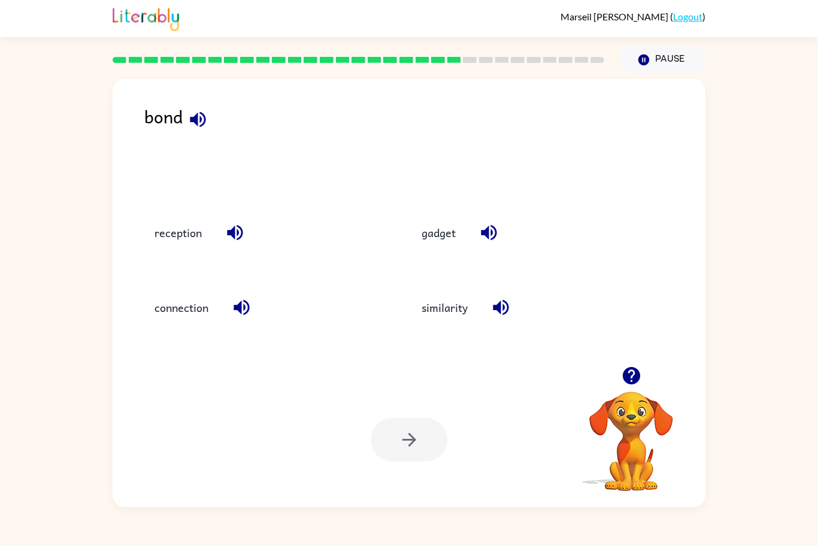
click at [412, 181] on div "bond" at bounding box center [424, 147] width 561 height 89
click at [162, 308] on button "connection" at bounding box center [182, 307] width 78 height 32
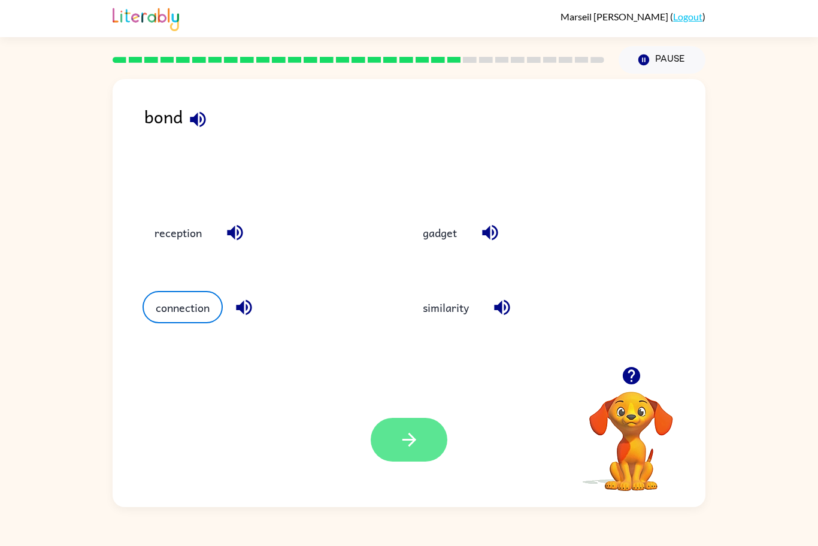
click at [411, 442] on icon "button" at bounding box center [409, 439] width 21 height 21
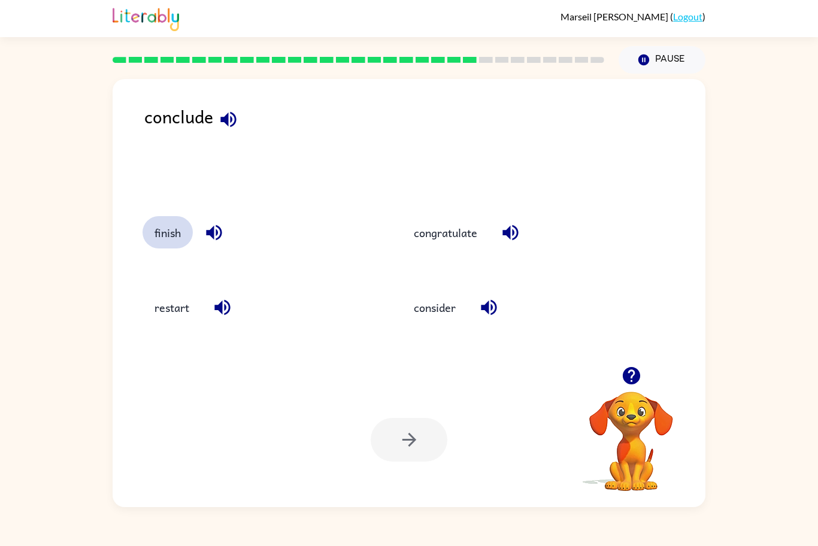
click at [184, 242] on button "finish" at bounding box center [168, 232] width 50 height 32
click at [375, 458] on div at bounding box center [409, 440] width 77 height 44
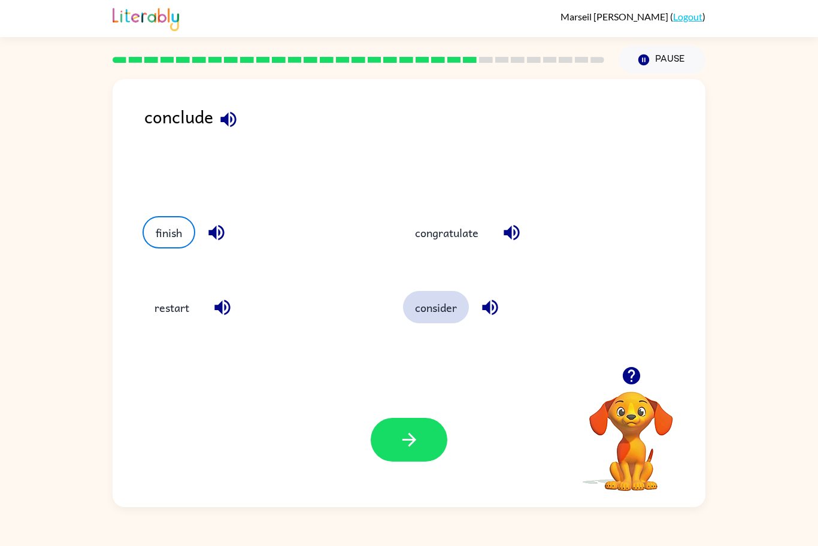
click at [440, 316] on button "consider" at bounding box center [436, 307] width 66 height 32
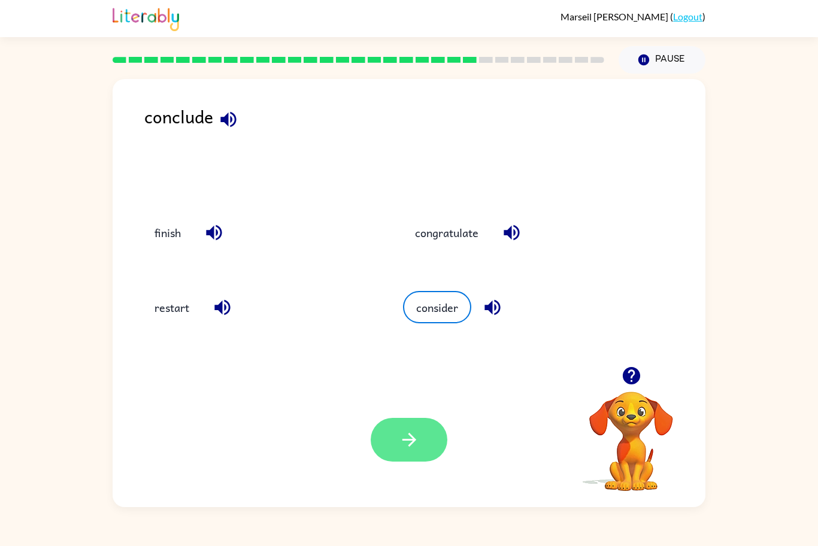
click at [389, 443] on button "button" at bounding box center [409, 440] width 77 height 44
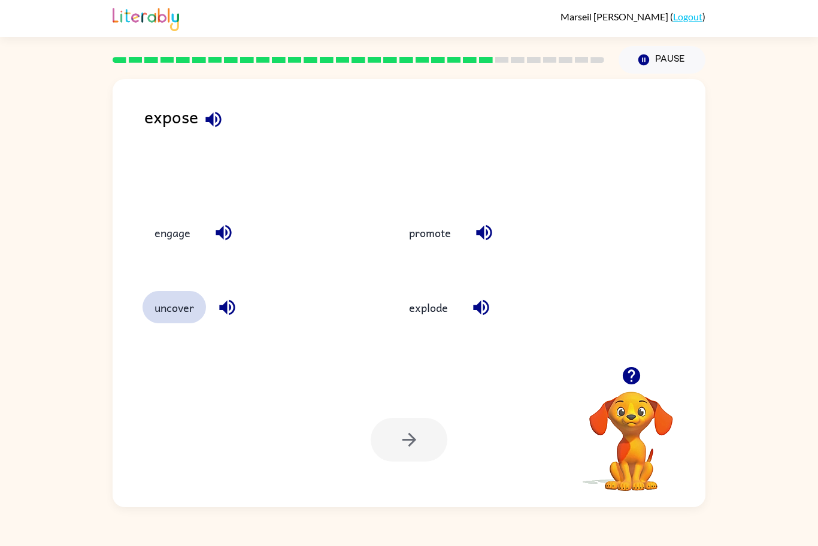
click at [164, 301] on button "uncover" at bounding box center [174, 307] width 63 height 32
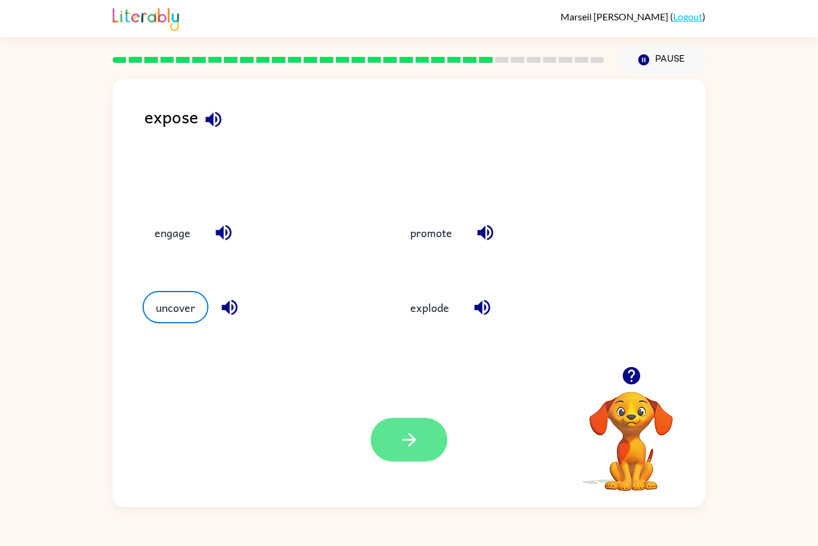
click at [403, 440] on icon "button" at bounding box center [409, 440] width 14 height 14
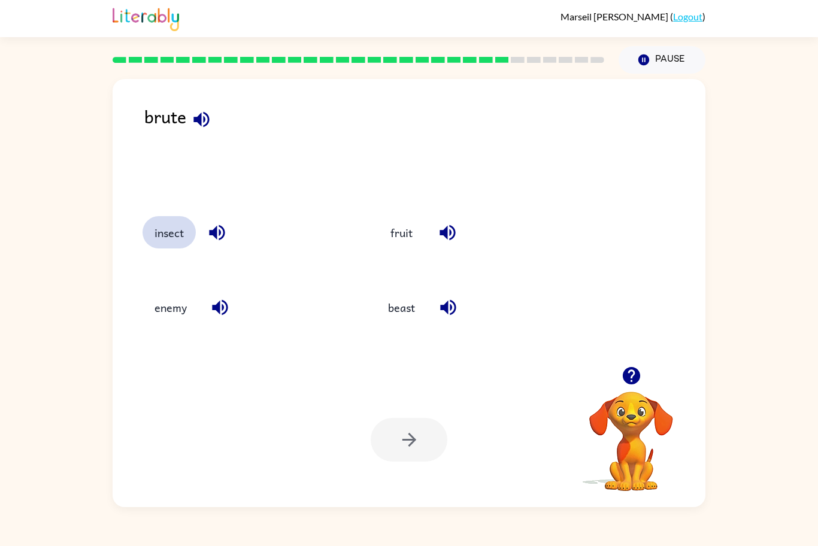
click at [157, 229] on button "insect" at bounding box center [169, 232] width 53 height 32
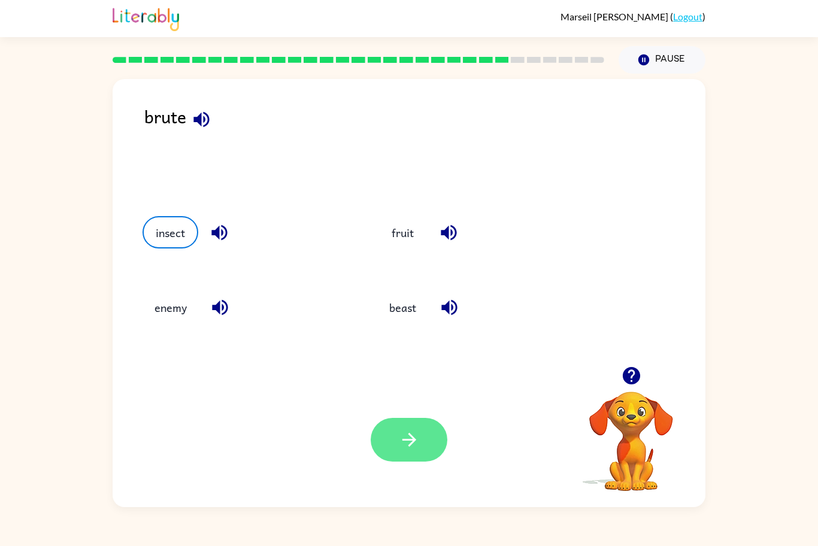
click at [413, 443] on icon "button" at bounding box center [409, 440] width 14 height 14
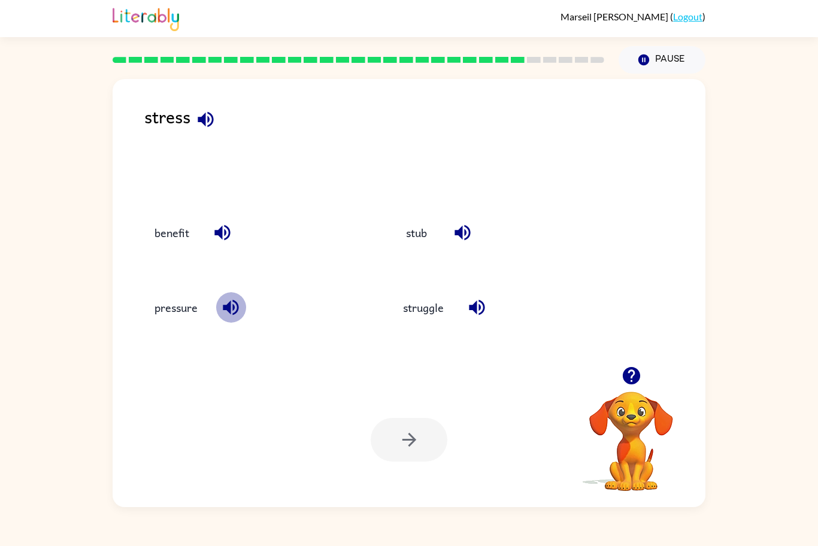
click at [219, 310] on button "button" at bounding box center [231, 307] width 31 height 31
click at [188, 311] on button "pressure" at bounding box center [176, 307] width 67 height 32
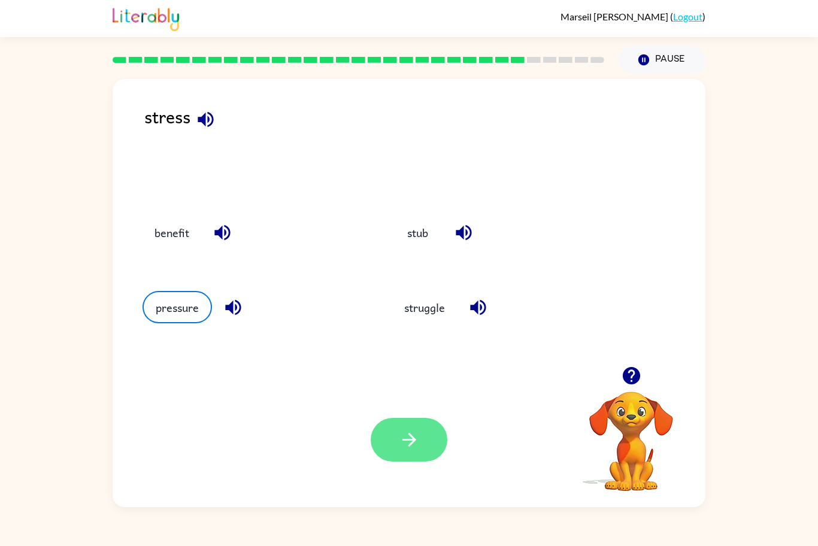
click at [414, 443] on icon "button" at bounding box center [409, 439] width 21 height 21
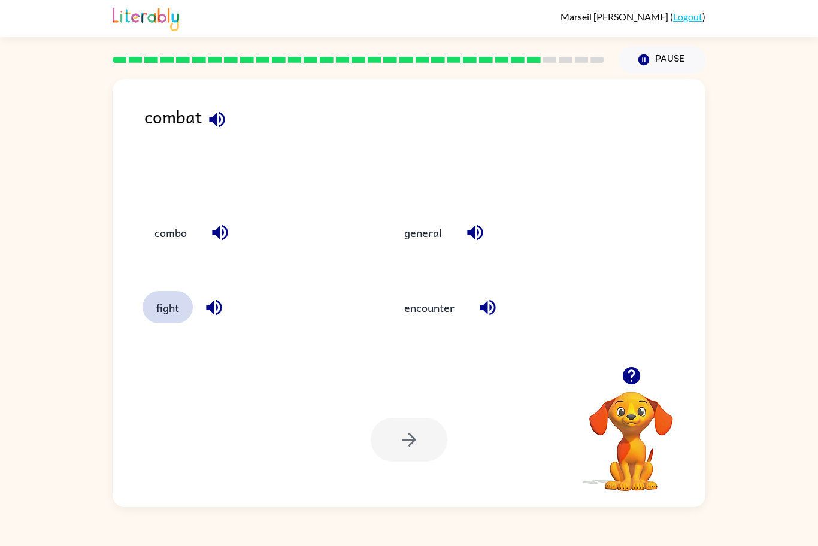
click at [174, 320] on button "fight" at bounding box center [168, 307] width 50 height 32
click at [401, 462] on button "button" at bounding box center [409, 440] width 77 height 44
click at [207, 321] on button "button" at bounding box center [214, 307] width 31 height 31
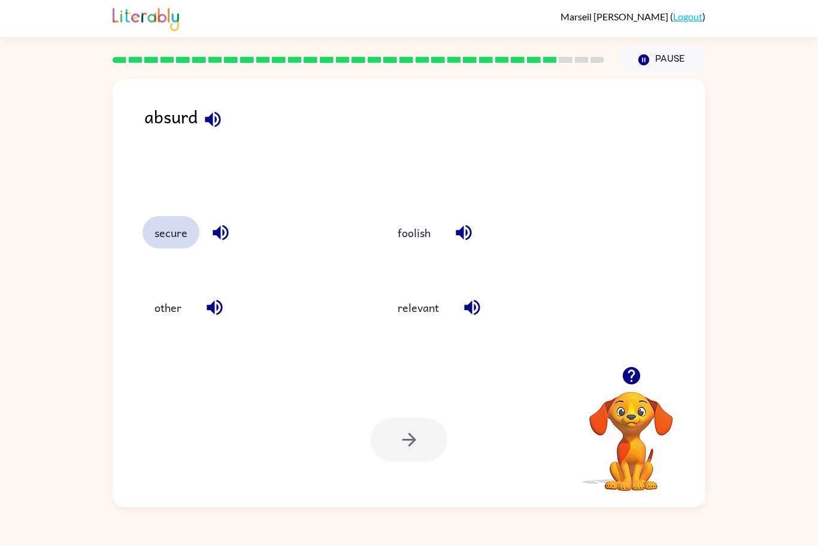
click at [189, 239] on button "secure" at bounding box center [171, 232] width 57 height 32
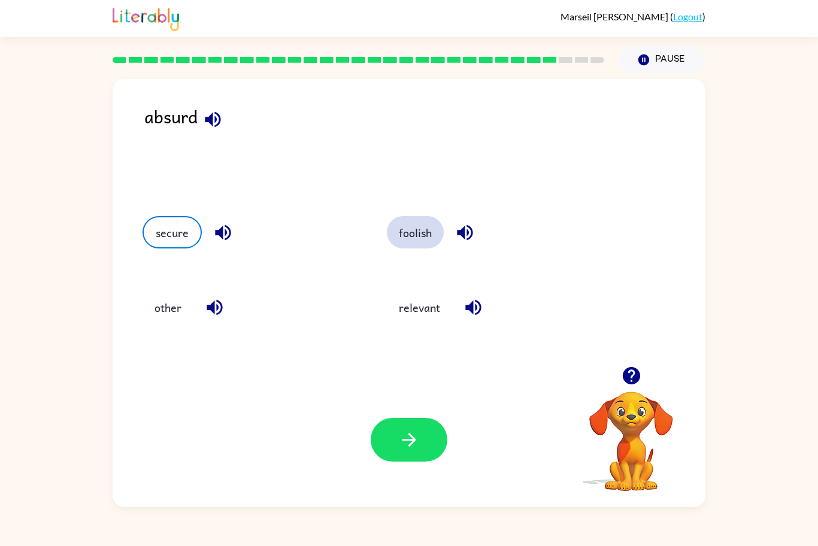
click at [416, 248] on button "foolish" at bounding box center [415, 232] width 57 height 32
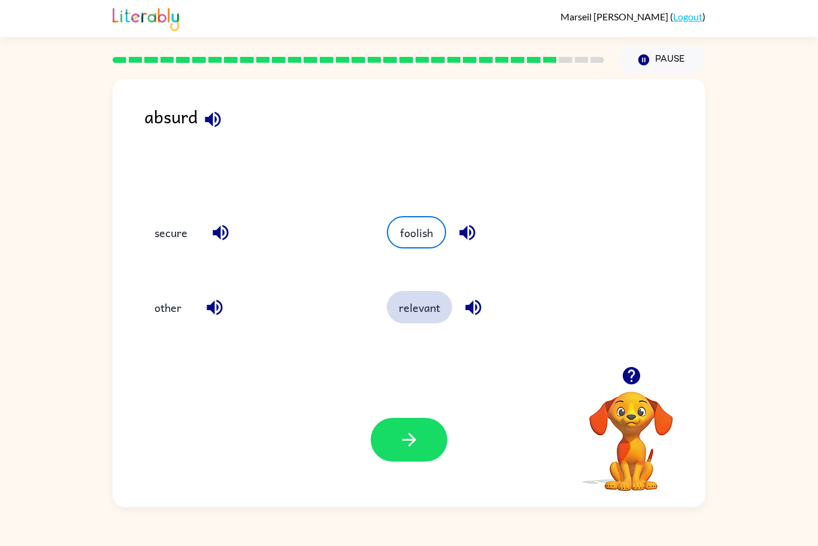
click at [420, 314] on button "relevant" at bounding box center [419, 307] width 65 height 32
click at [411, 234] on button "foolish" at bounding box center [415, 232] width 57 height 32
click at [394, 433] on button "button" at bounding box center [409, 440] width 77 height 44
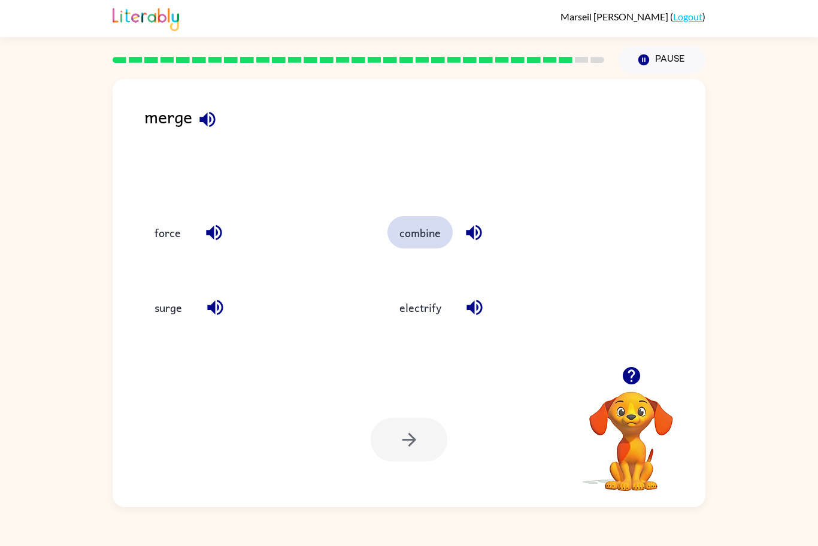
click at [410, 235] on button "combine" at bounding box center [420, 232] width 65 height 32
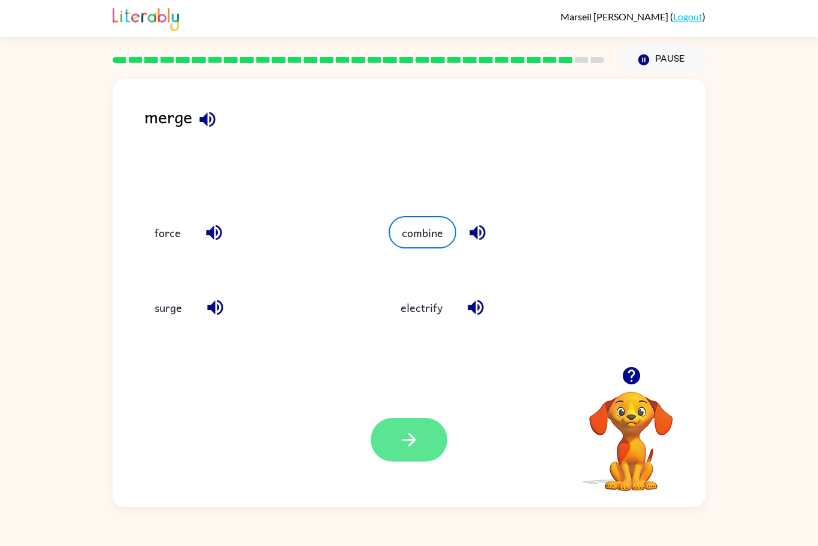
click at [411, 444] on icon "button" at bounding box center [409, 440] width 14 height 14
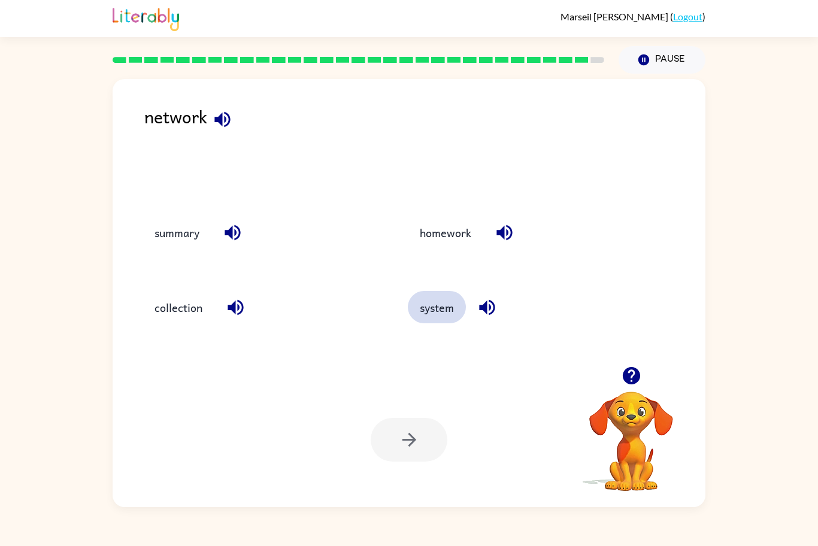
click at [433, 316] on button "system" at bounding box center [437, 307] width 58 height 32
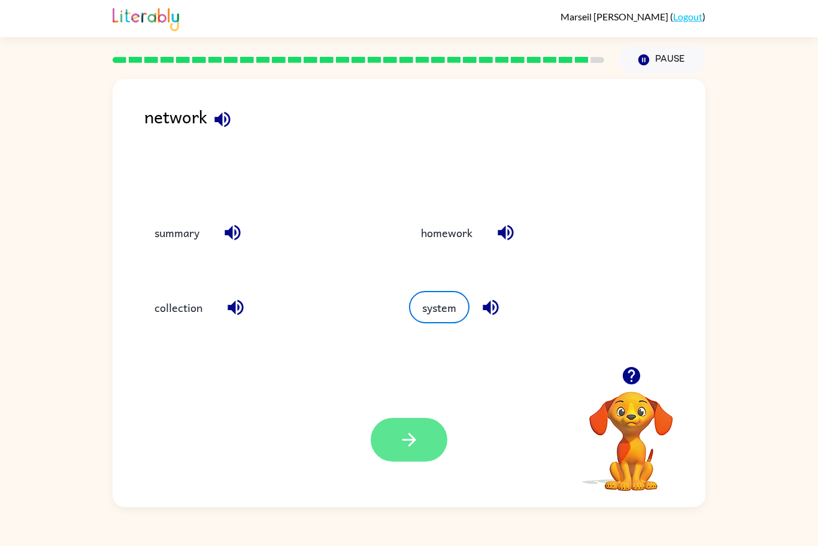
click at [416, 448] on icon "button" at bounding box center [409, 439] width 21 height 21
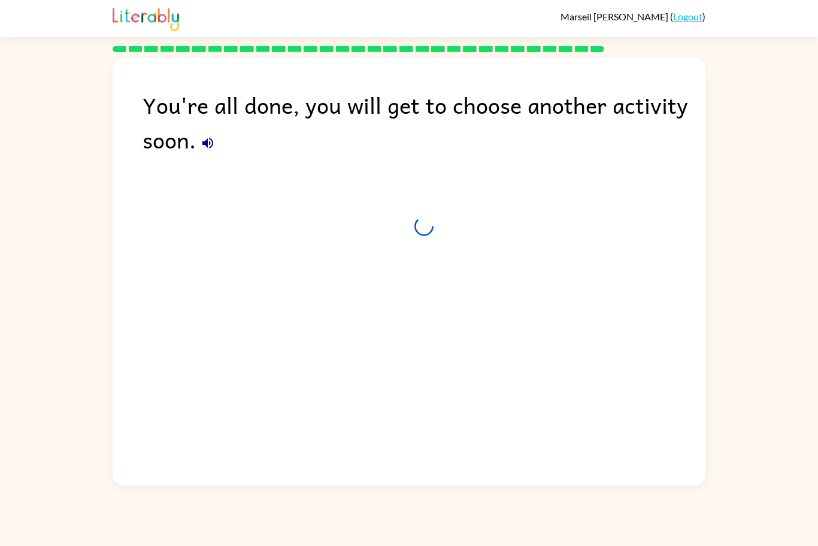
click at [462, 414] on div "You're all done, you will get to choose another activity soon." at bounding box center [409, 268] width 593 height 422
